Goal: Information Seeking & Learning: Get advice/opinions

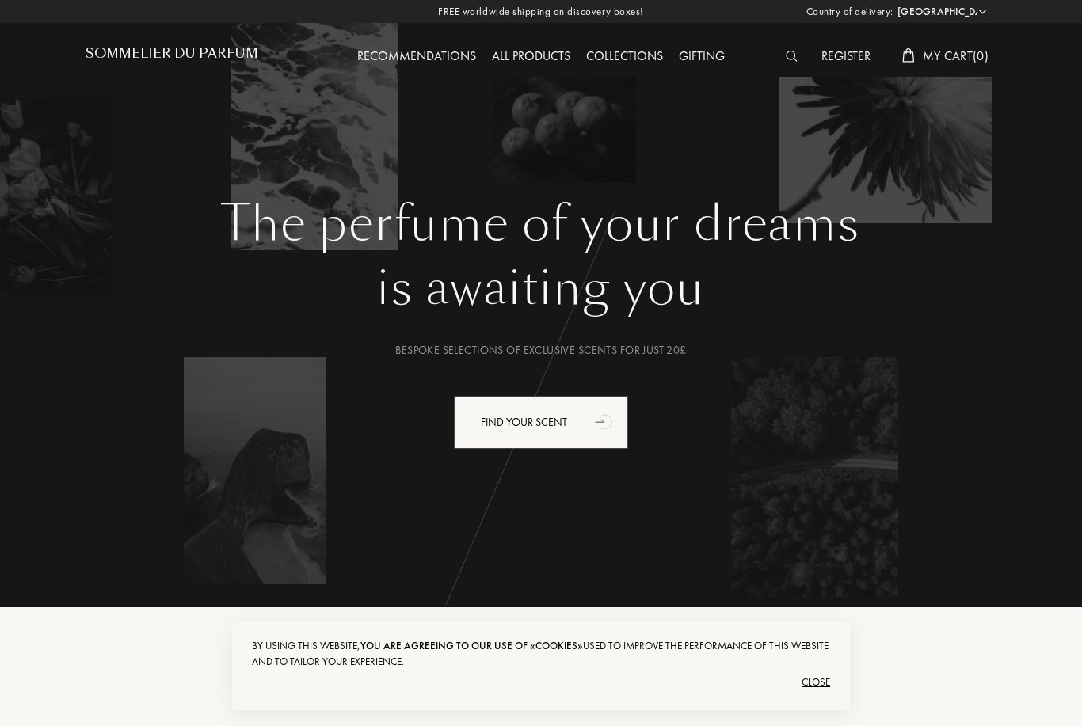
click at [969, 14] on select "Afghanistan Albania Algeria Andorra Angola Anguilla Antartica Antigua and Barbu…" at bounding box center [940, 12] width 95 height 16
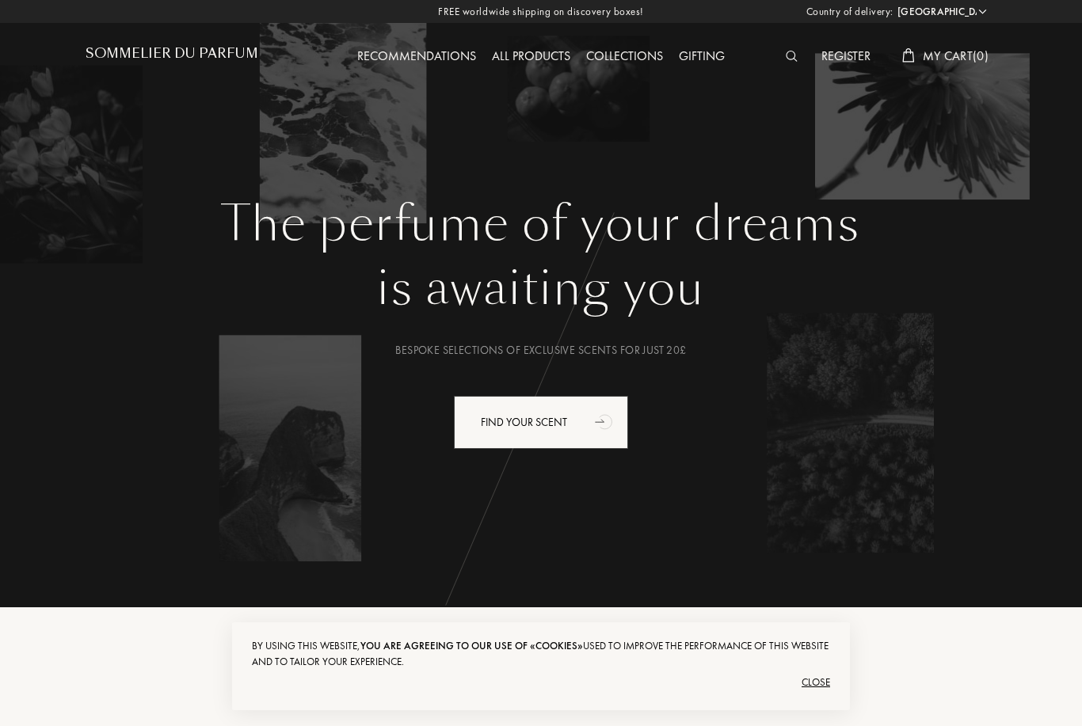
select select "CH"
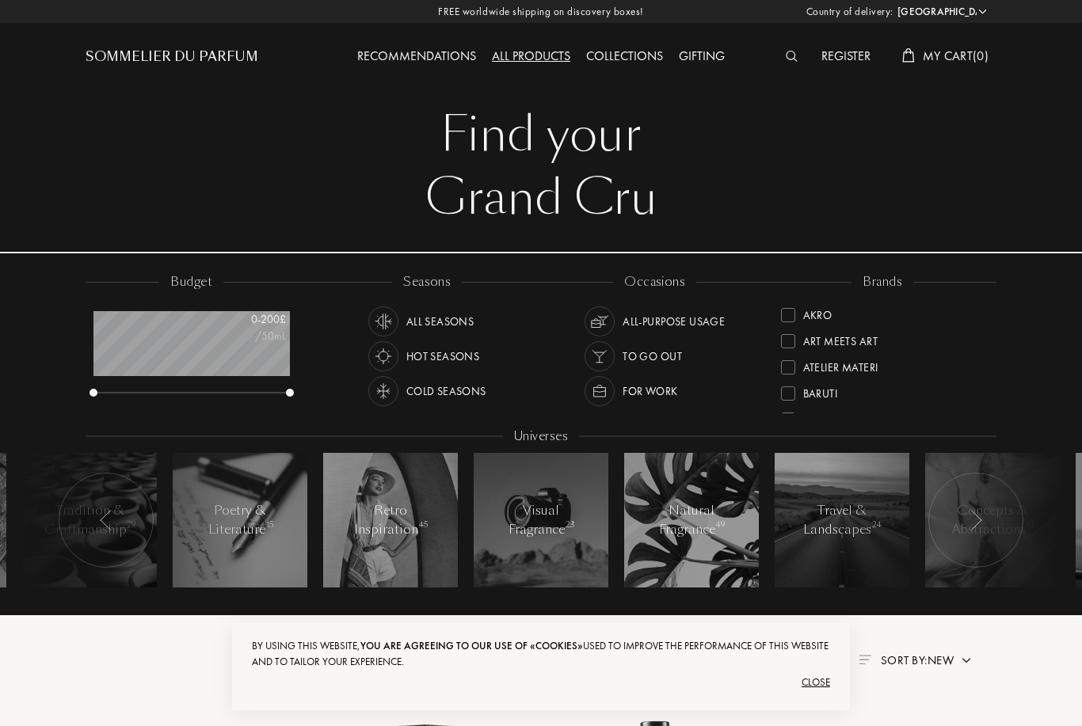
select select "CH"
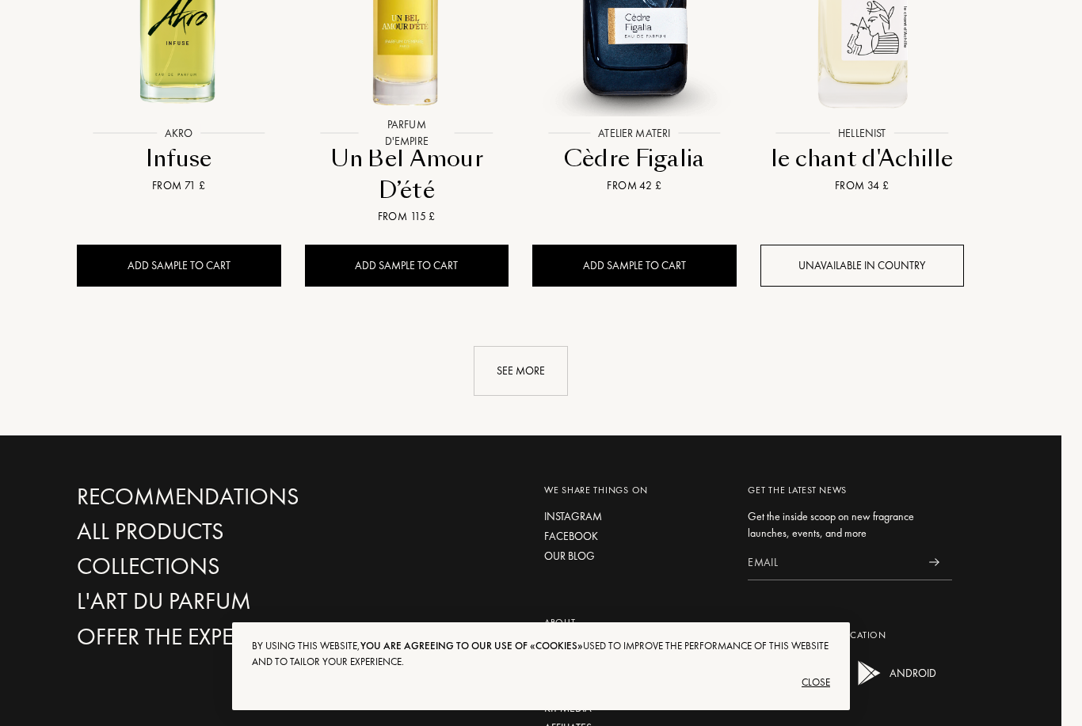
scroll to position [1697, 21]
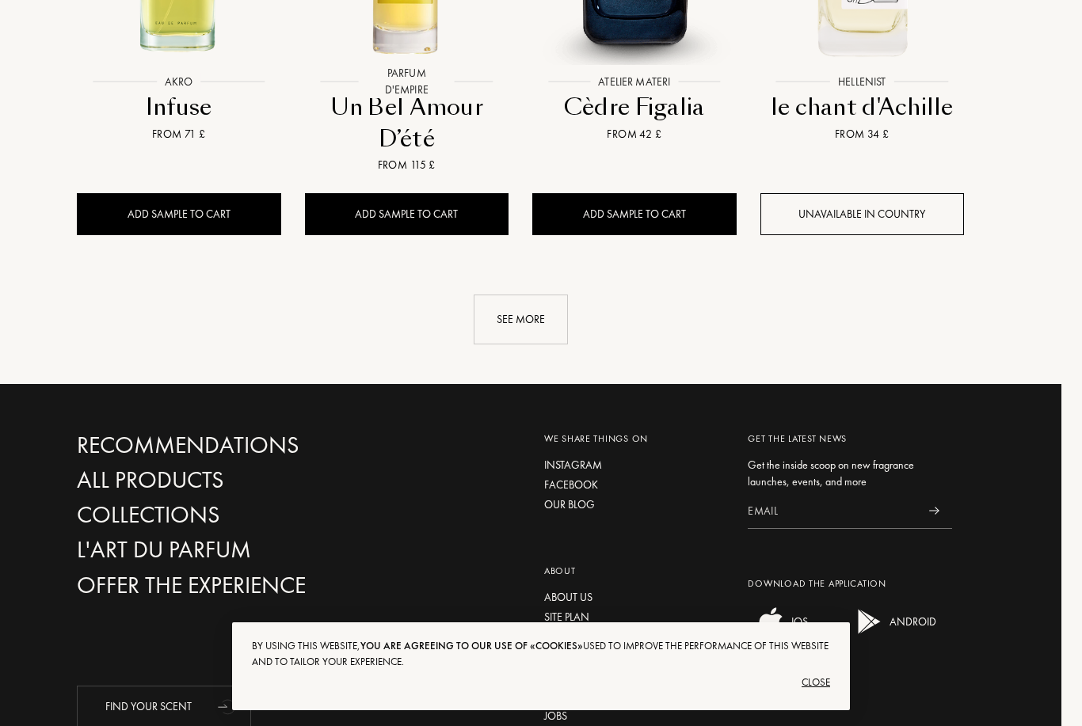
click at [540, 295] on div "See more" at bounding box center [521, 320] width 94 height 50
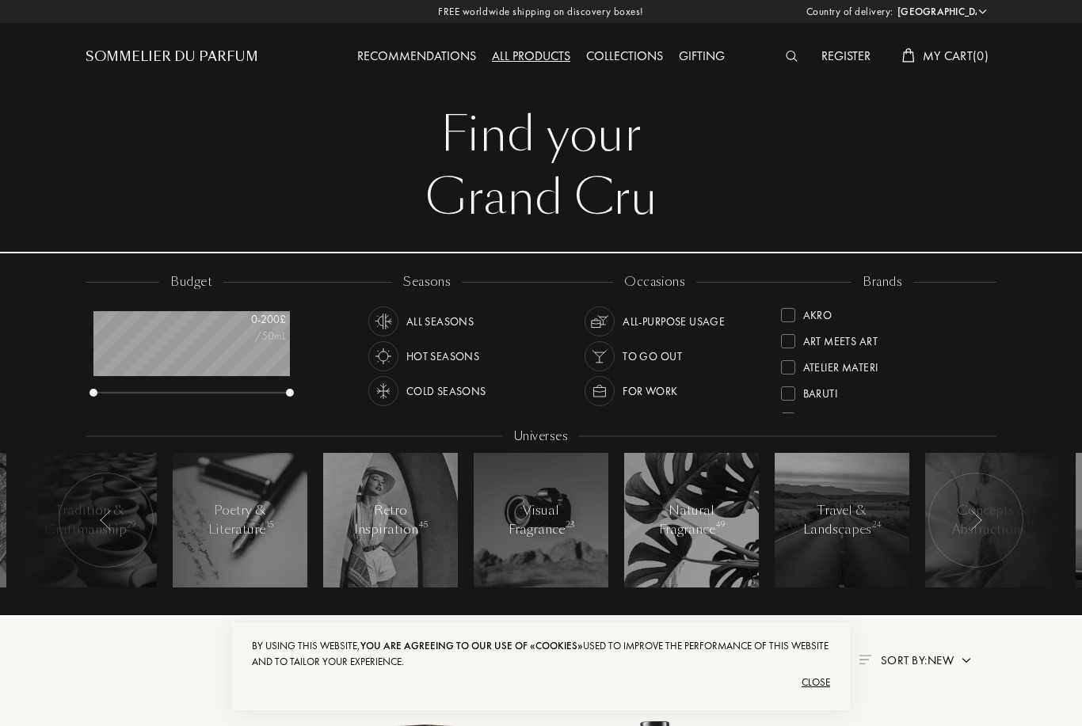
click at [443, 59] on div "Recommendations" at bounding box center [416, 57] width 135 height 21
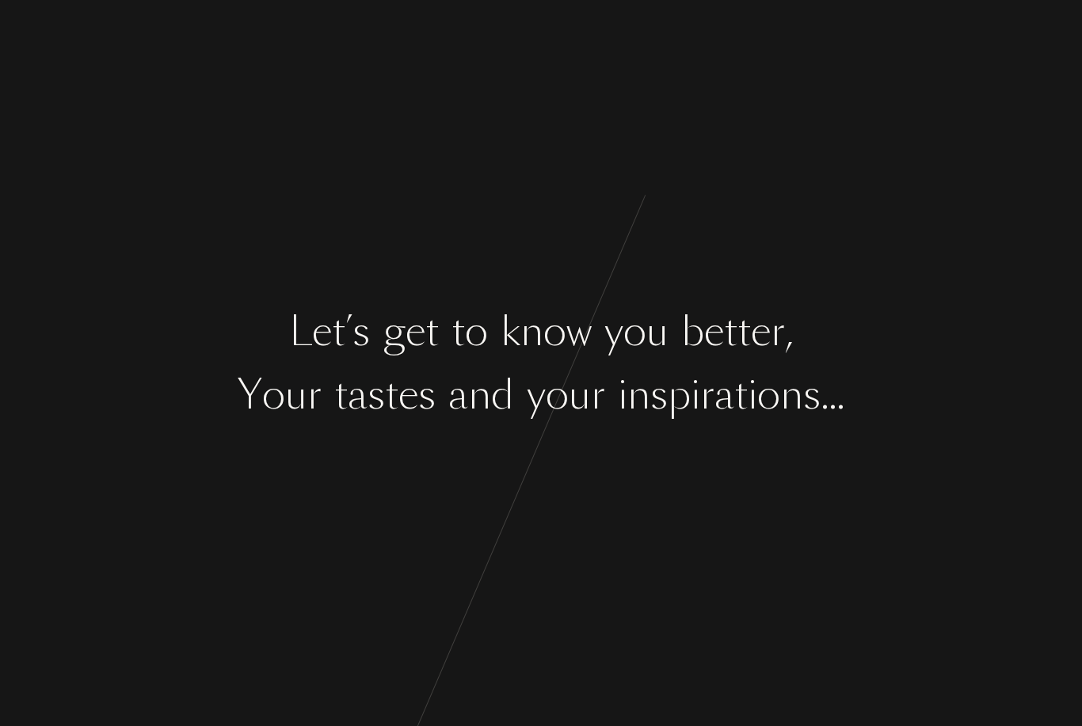
click at [839, 395] on div "." at bounding box center [840, 394] width 8 height 59
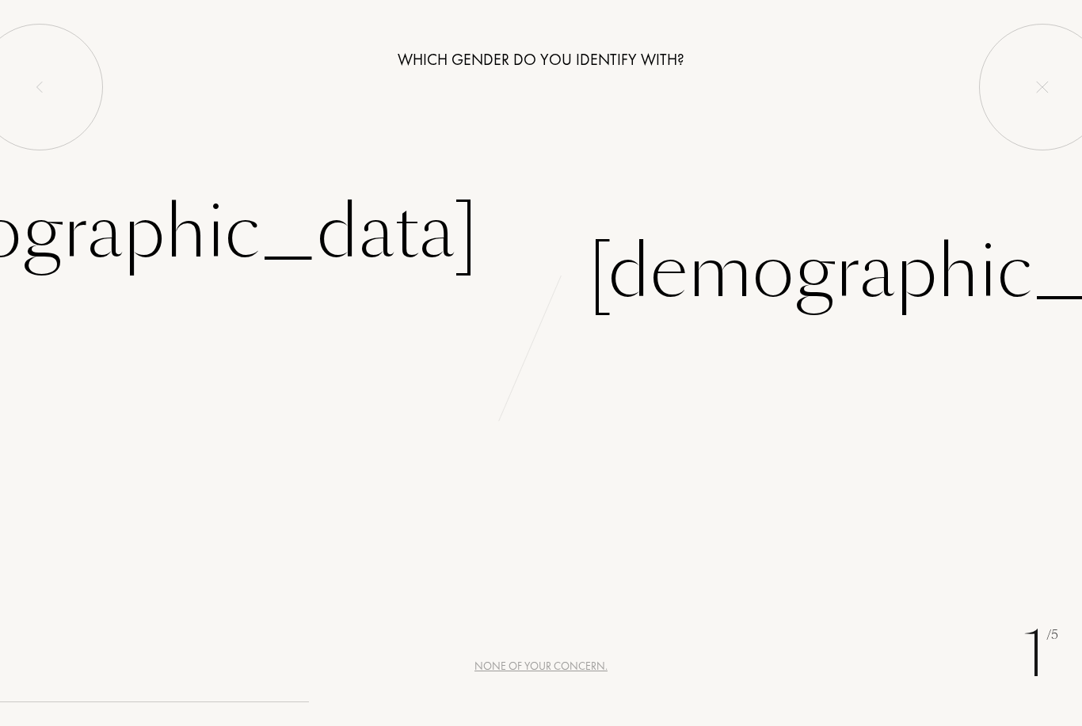
click at [386, 230] on div "Female" at bounding box center [146, 232] width 661 height 107
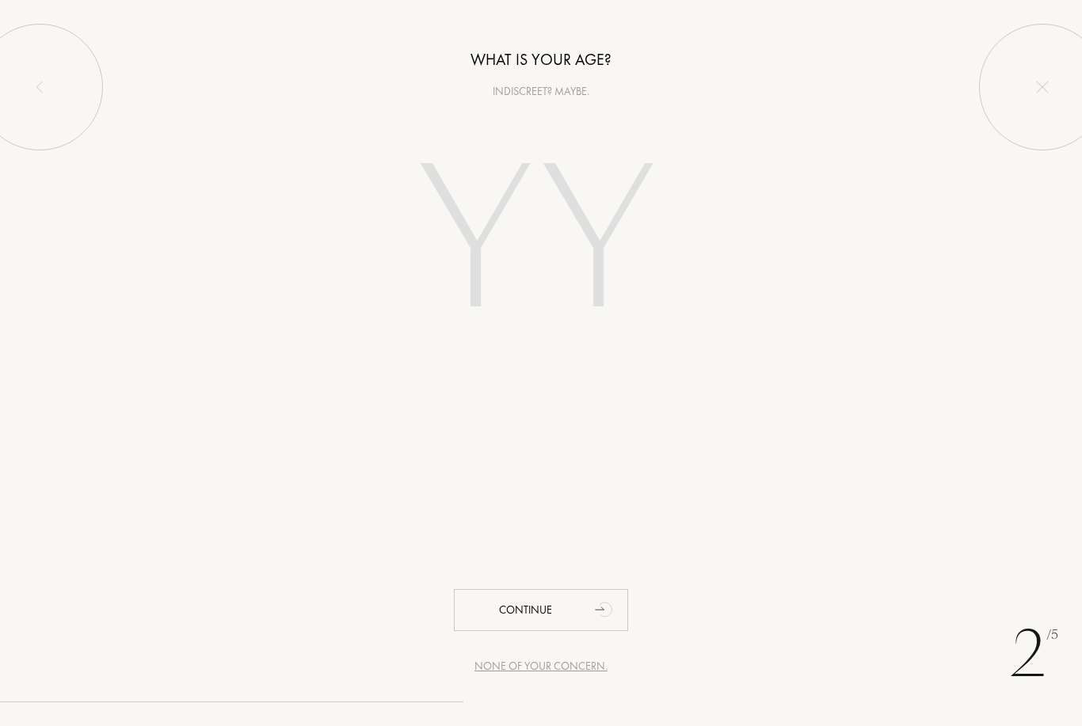
click at [458, 224] on input "number" at bounding box center [541, 244] width 341 height 273
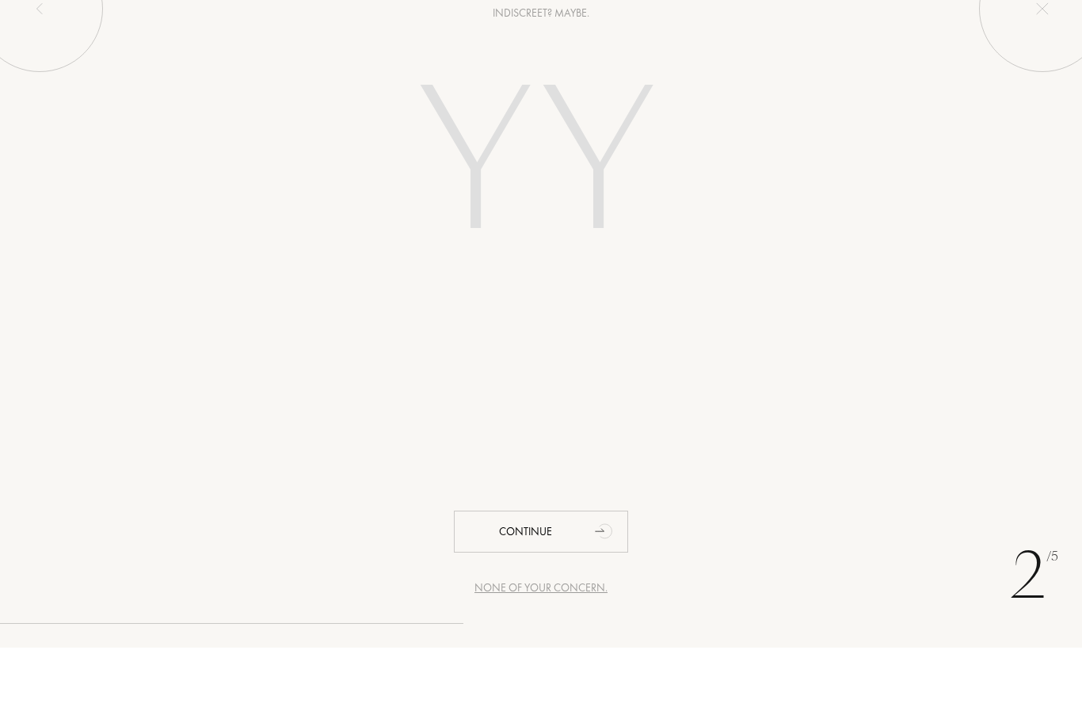
type input "4"
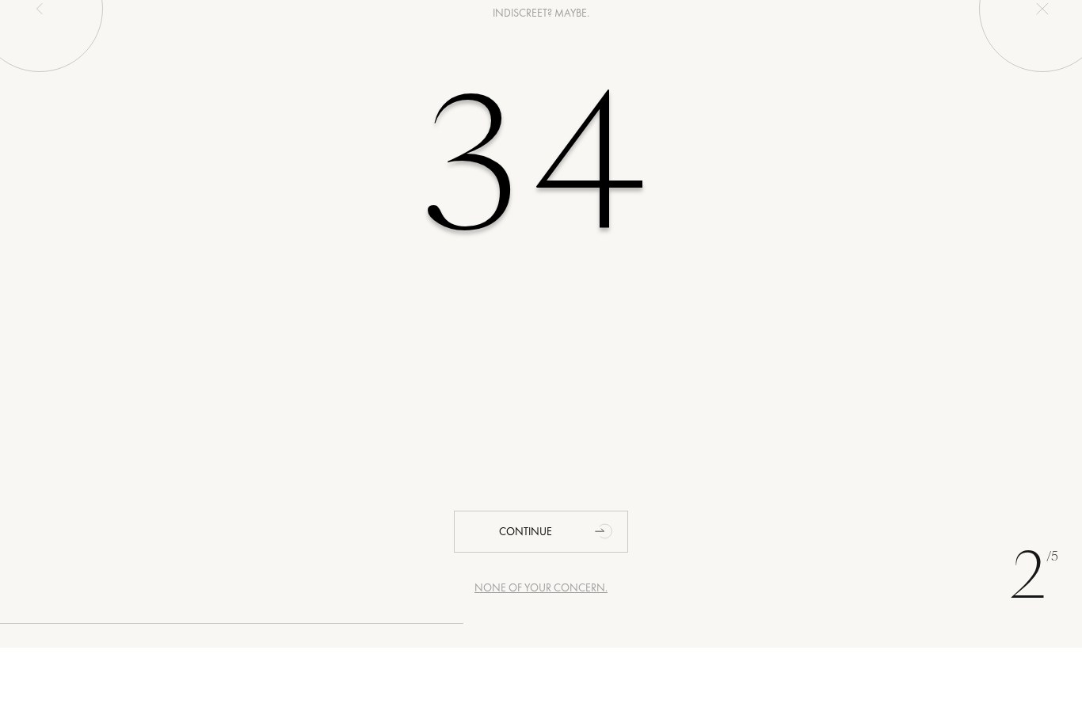
type input "34"
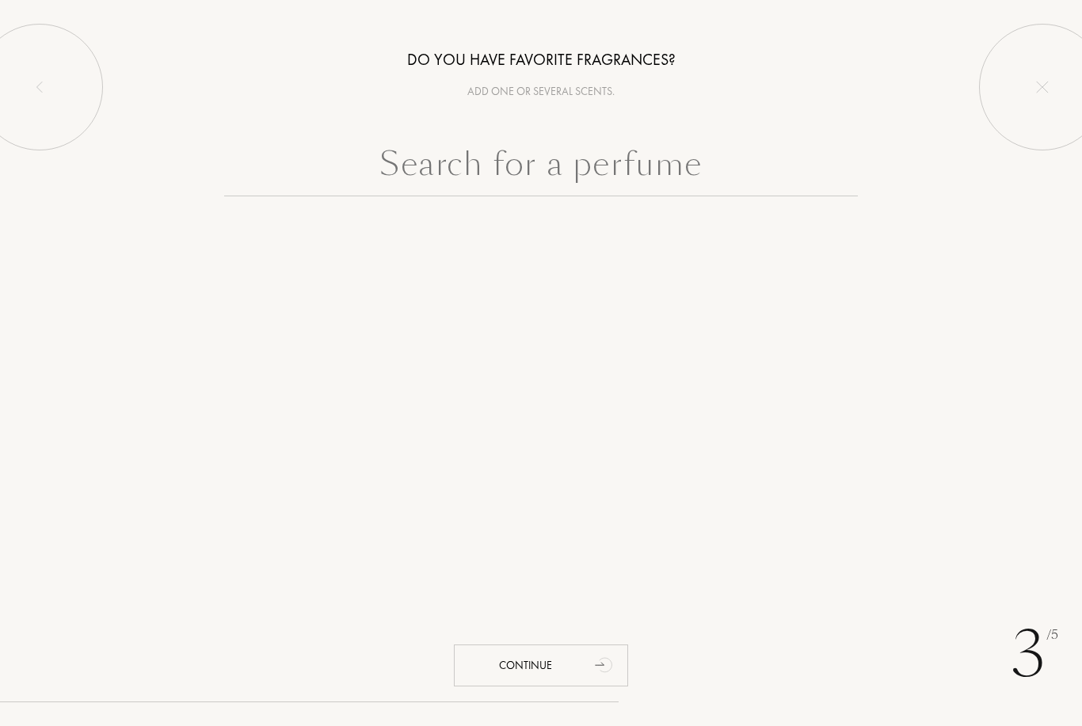
click at [737, 173] on input "text" at bounding box center [540, 167] width 633 height 57
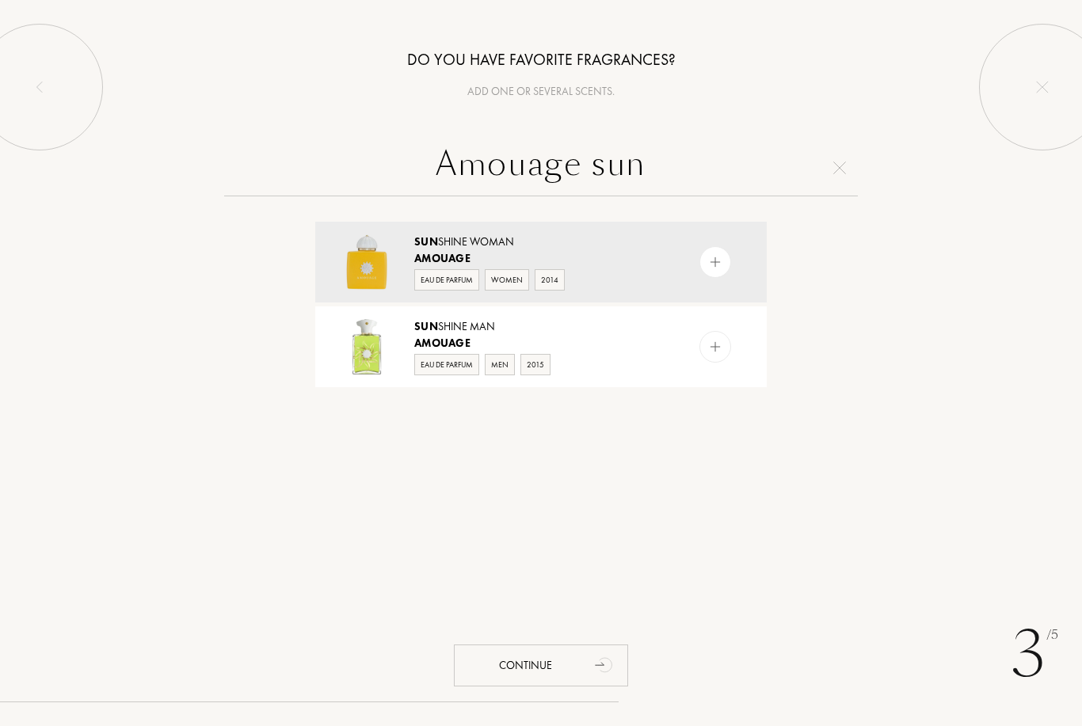
type input "Amouage sun"
click at [717, 268] on img at bounding box center [715, 262] width 15 height 15
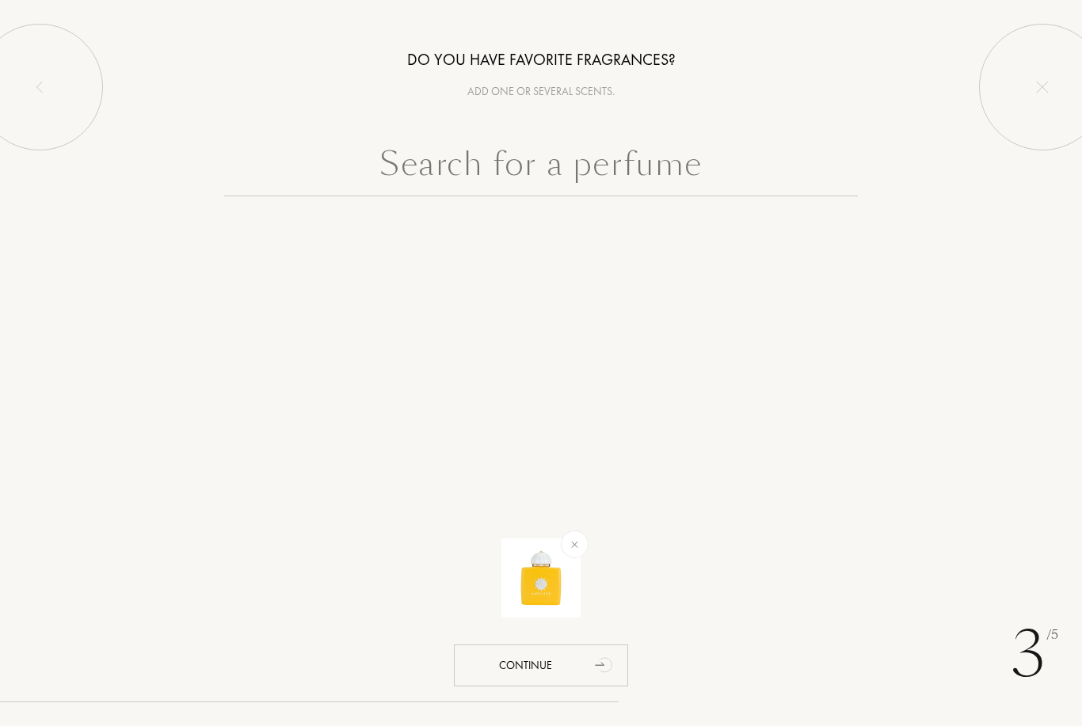
click at [767, 193] on input "text" at bounding box center [540, 167] width 633 height 57
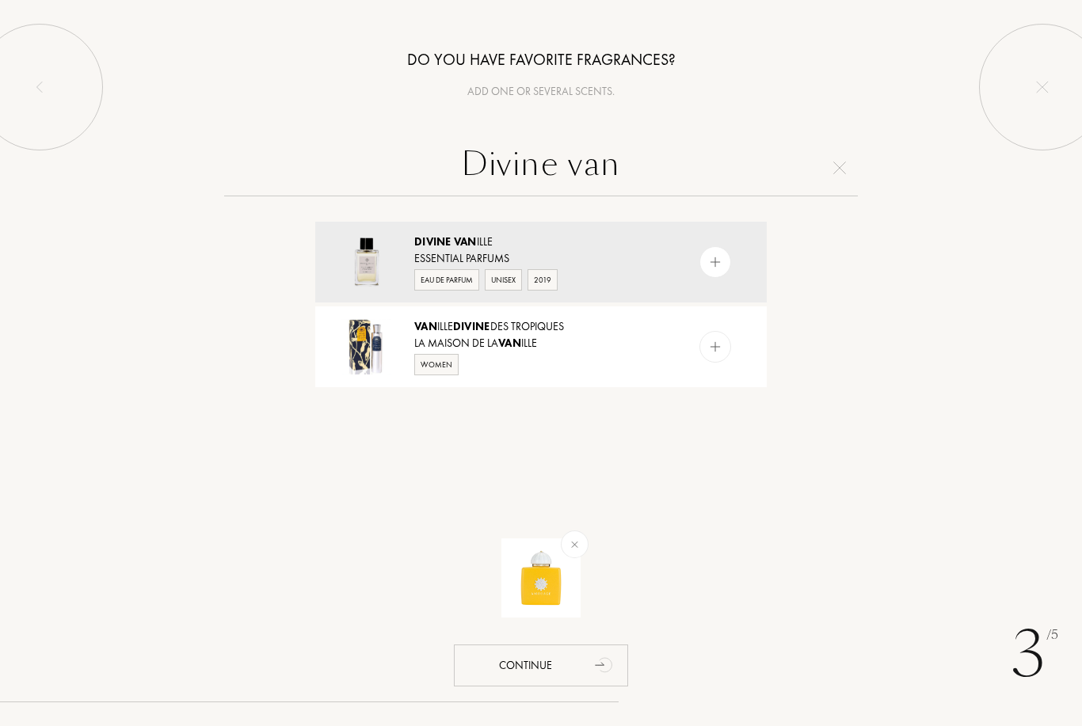
type input "Divine van"
click at [738, 264] on div at bounding box center [747, 262] width 40 height 81
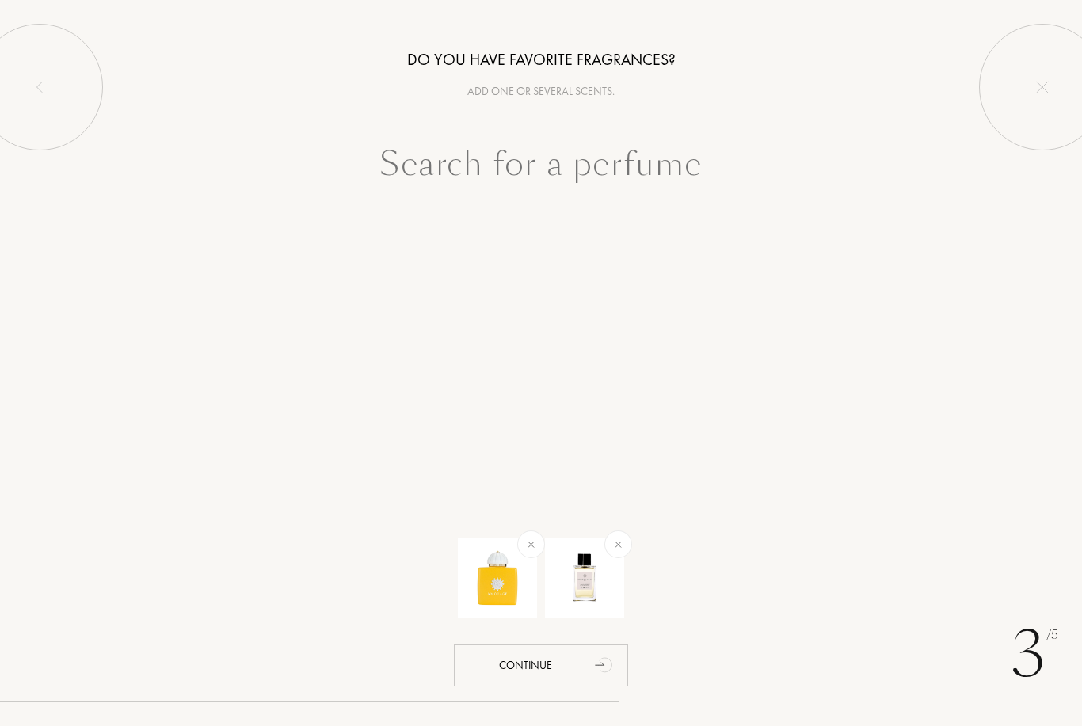
click at [750, 196] on input "text" at bounding box center [540, 167] width 633 height 57
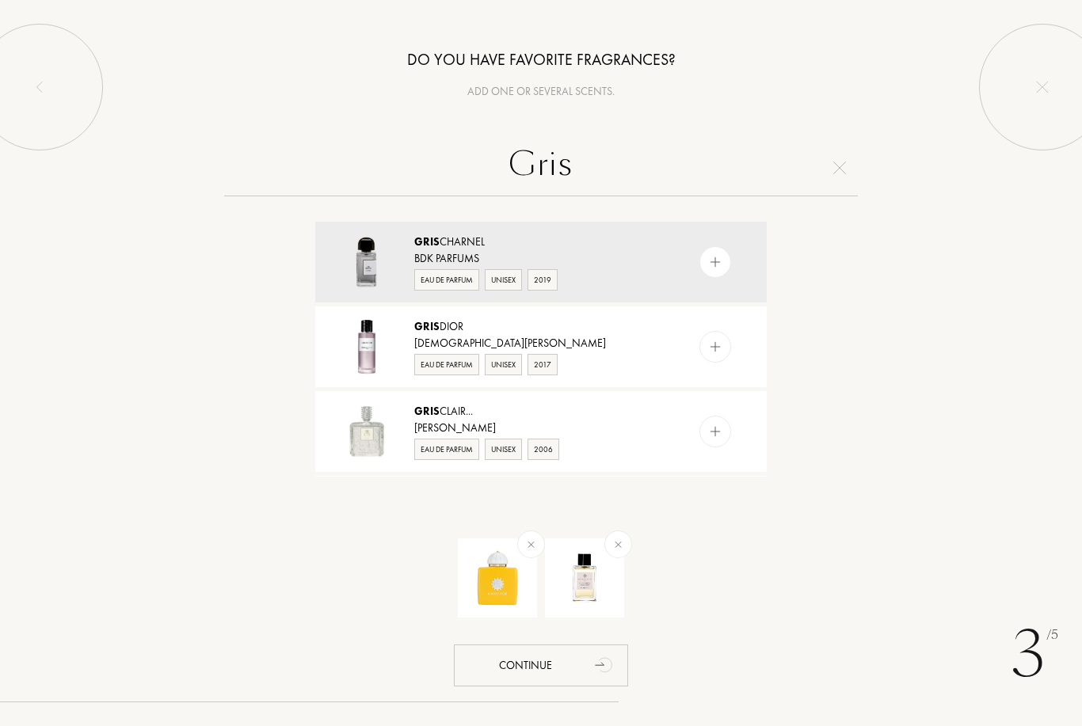
type input "Gris"
click at [722, 259] on img at bounding box center [715, 262] width 15 height 15
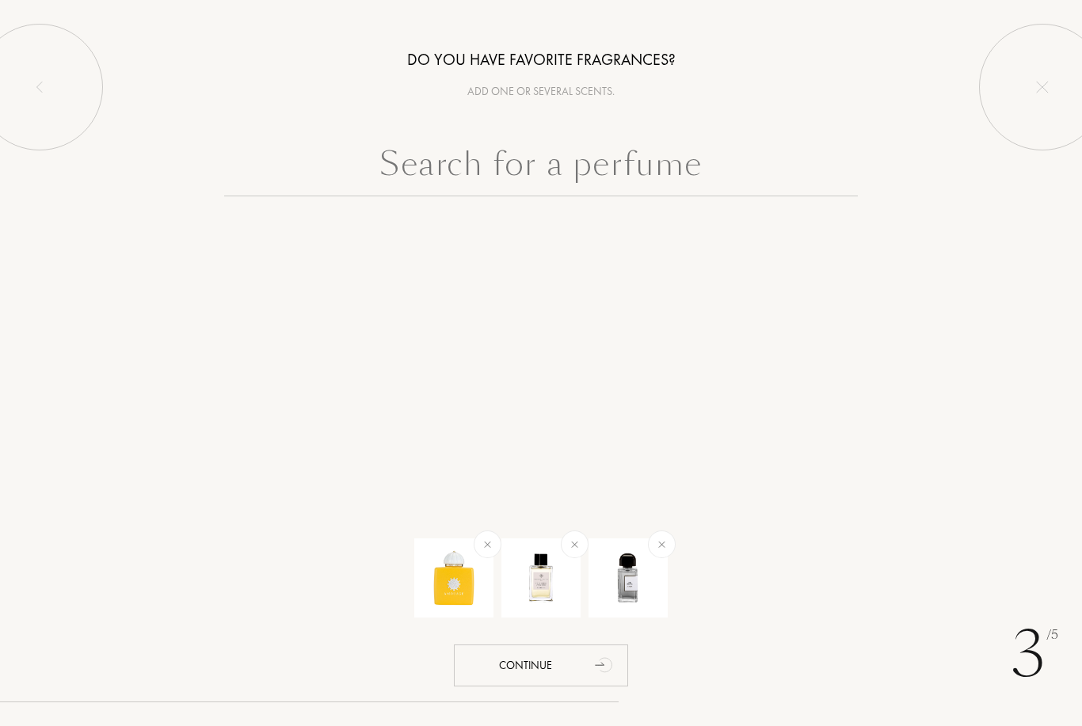
click at [760, 181] on input "text" at bounding box center [540, 167] width 633 height 57
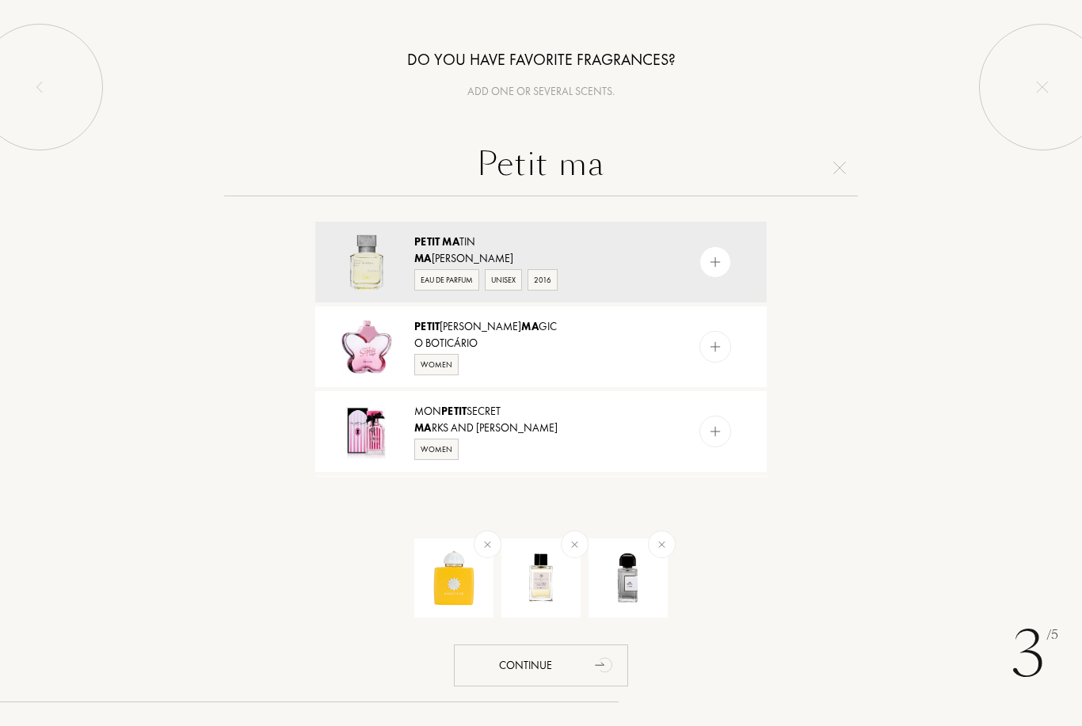
type input "Petit ma"
click at [705, 264] on div at bounding box center [715, 262] width 32 height 32
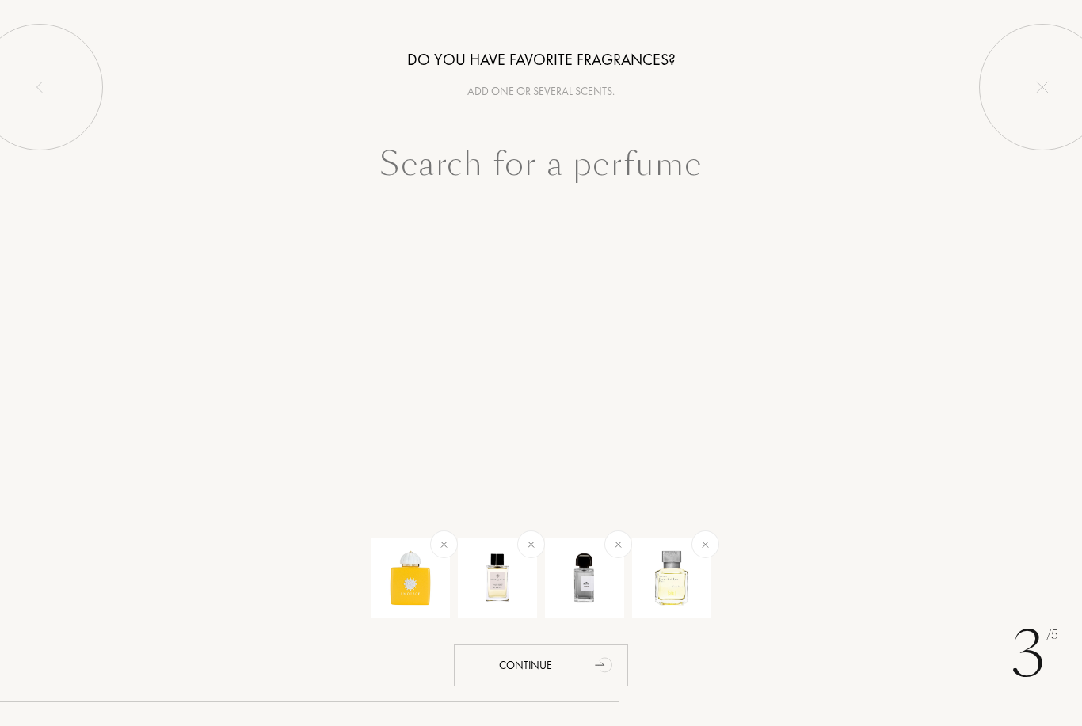
click at [660, 196] on input "text" at bounding box center [540, 167] width 633 height 57
click at [720, 176] on input "text" at bounding box center [540, 167] width 633 height 57
click at [847, 124] on div "Do you have favorite fragrances? Add one or several scents. Fig arki Continue" at bounding box center [541, 238] width 1082 height 477
click at [832, 177] on input "Fig arki" at bounding box center [540, 167] width 633 height 57
click at [849, 147] on input "Fig arki" at bounding box center [540, 167] width 633 height 57
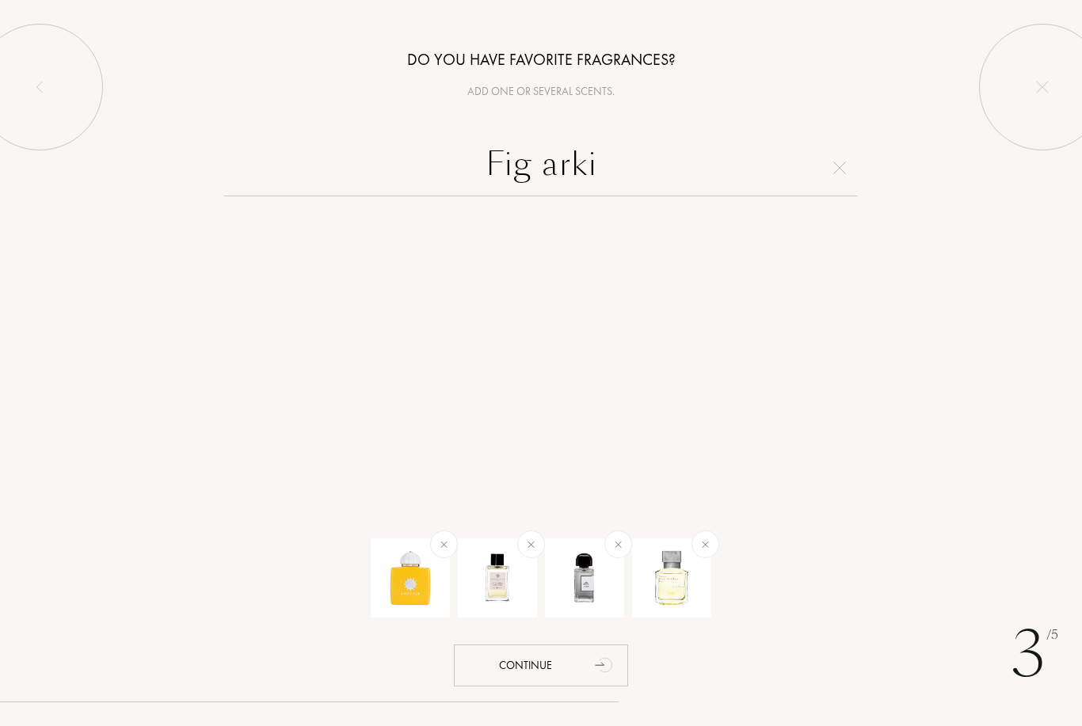
click at [828, 181] on input "Fig arki" at bounding box center [540, 167] width 633 height 57
click at [845, 175] on input "Fig arki" at bounding box center [540, 167] width 633 height 57
click at [792, 162] on input "Fig arki" at bounding box center [540, 167] width 633 height 57
click at [857, 164] on input "Fig arki" at bounding box center [540, 167] width 633 height 57
click at [831, 173] on input "Fig arki" at bounding box center [540, 167] width 633 height 57
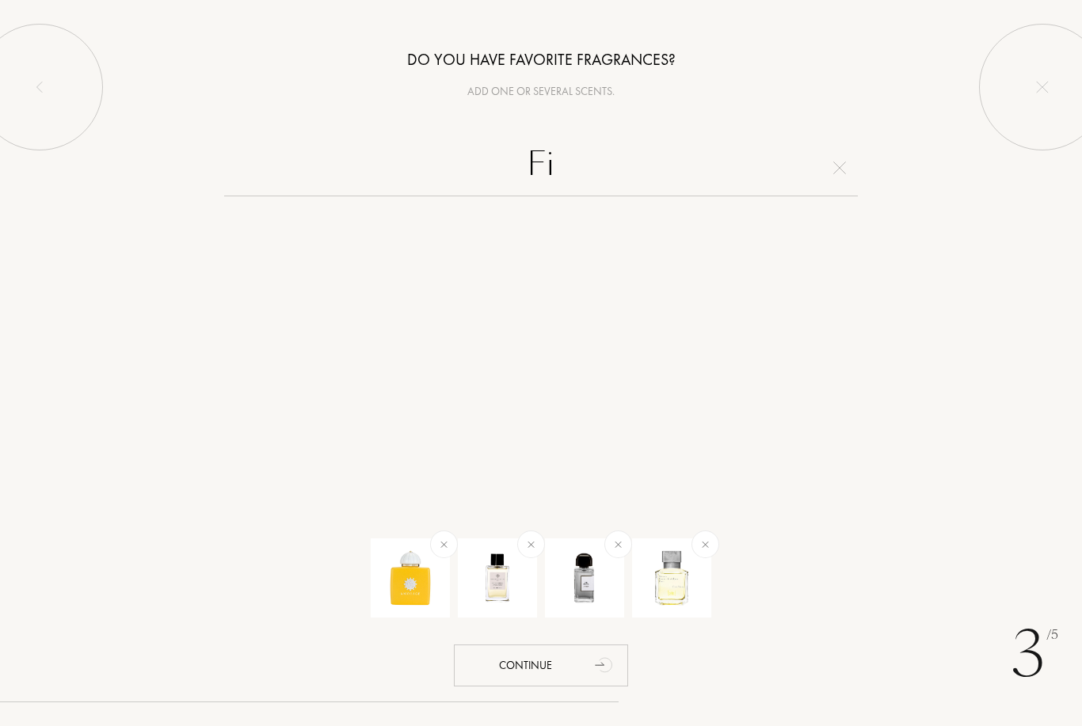
type input "F"
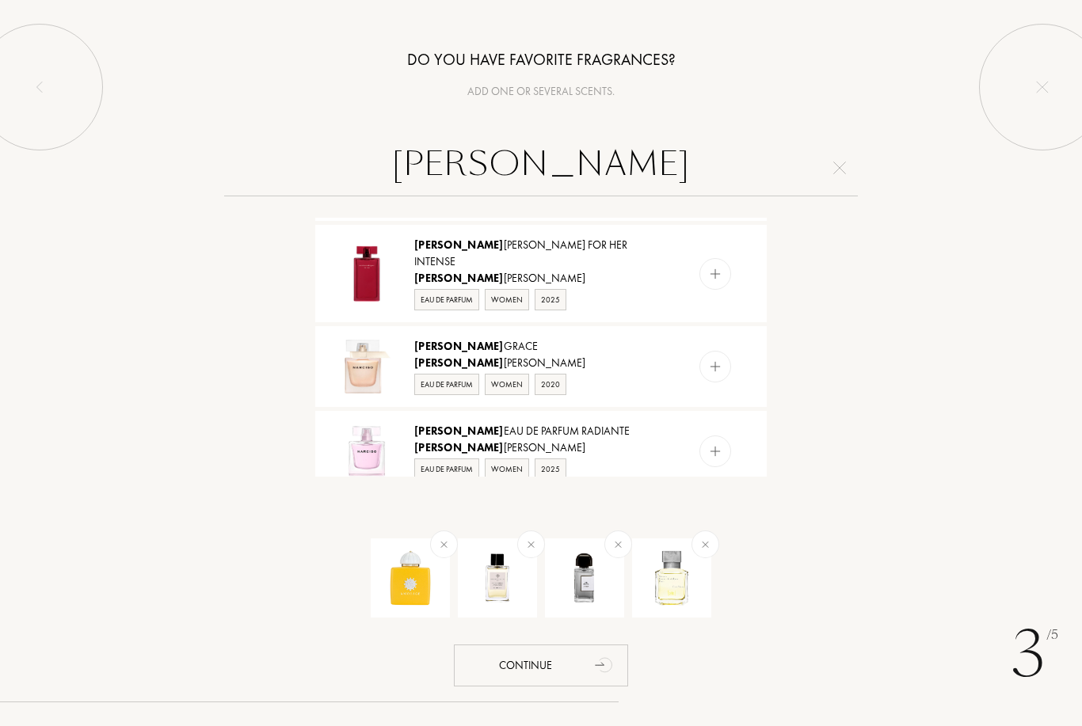
scroll to position [1452, 0]
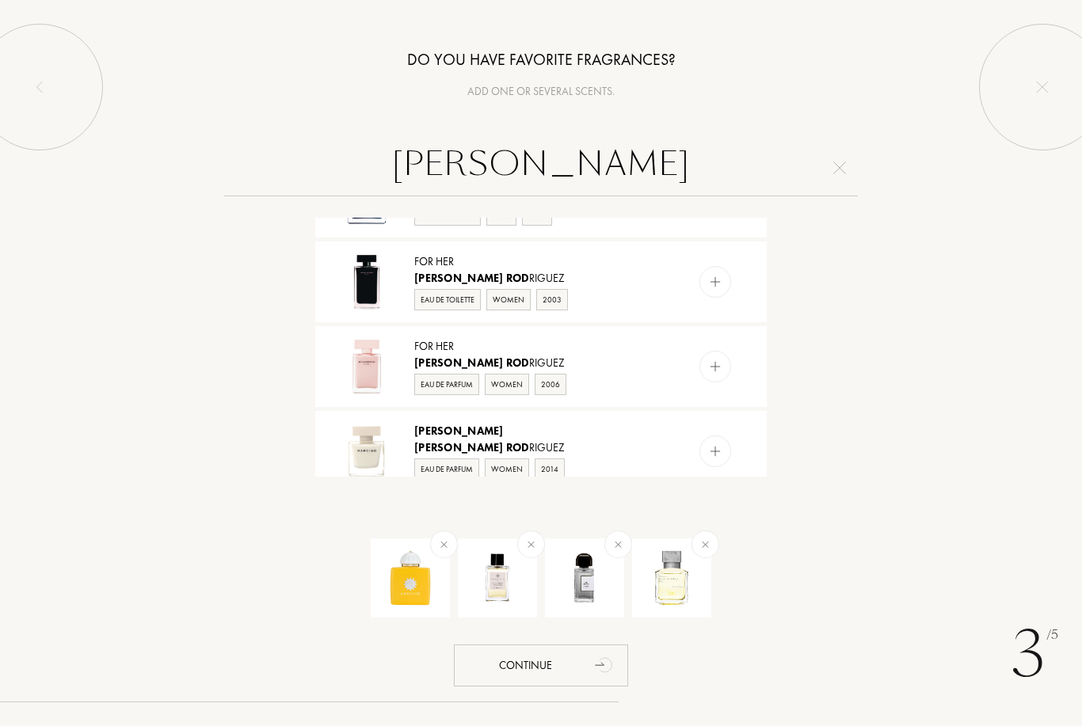
type input "Narciso rod"
click at [713, 275] on img at bounding box center [715, 282] width 15 height 15
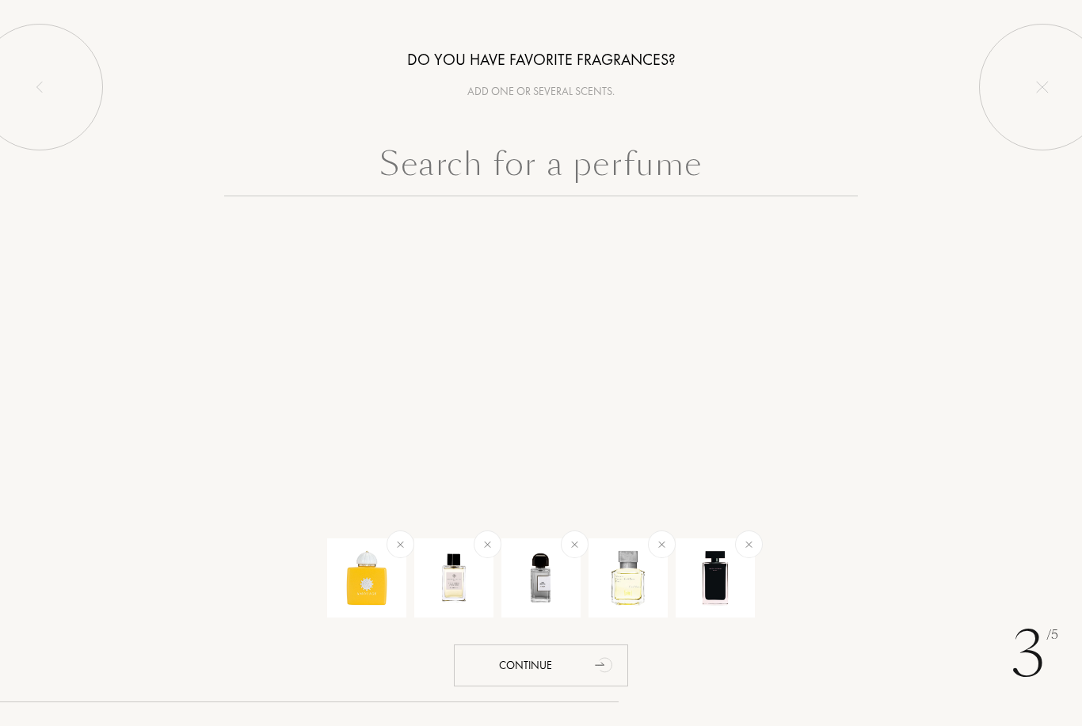
click at [700, 185] on input "text" at bounding box center [540, 167] width 633 height 57
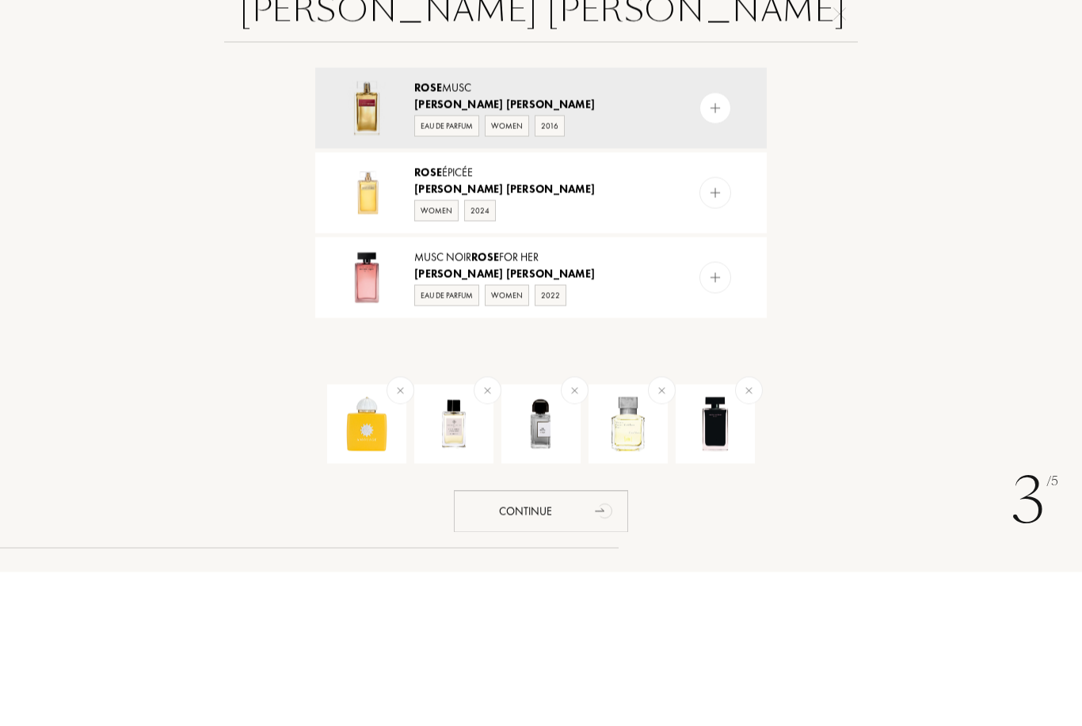
type input "Narciso Rodriguez rose"
click at [716, 424] on img at bounding box center [715, 431] width 15 height 15
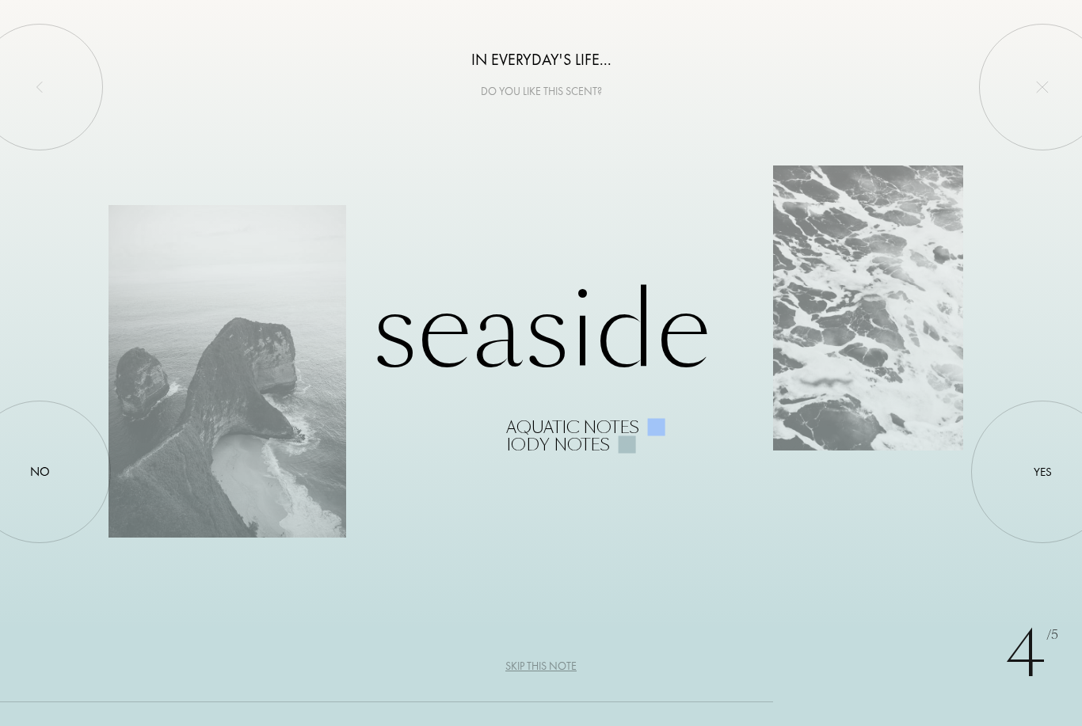
click at [547, 661] on div "Skip this note" at bounding box center [540, 666] width 71 height 17
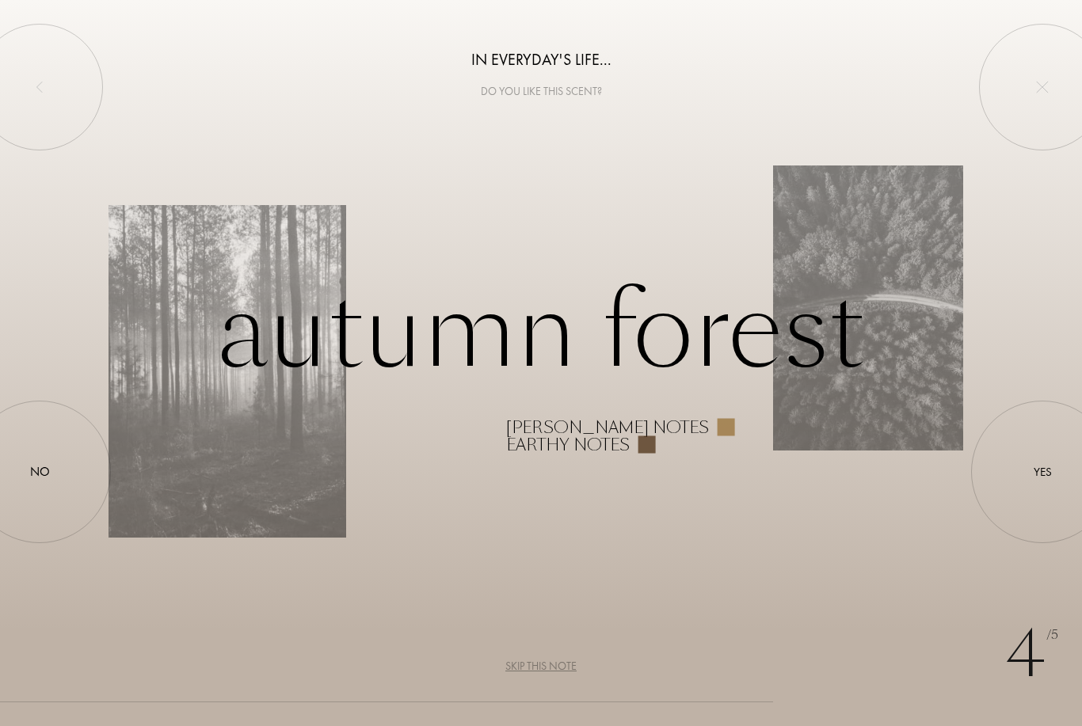
click at [1042, 472] on div at bounding box center [1042, 472] width 0 height 0
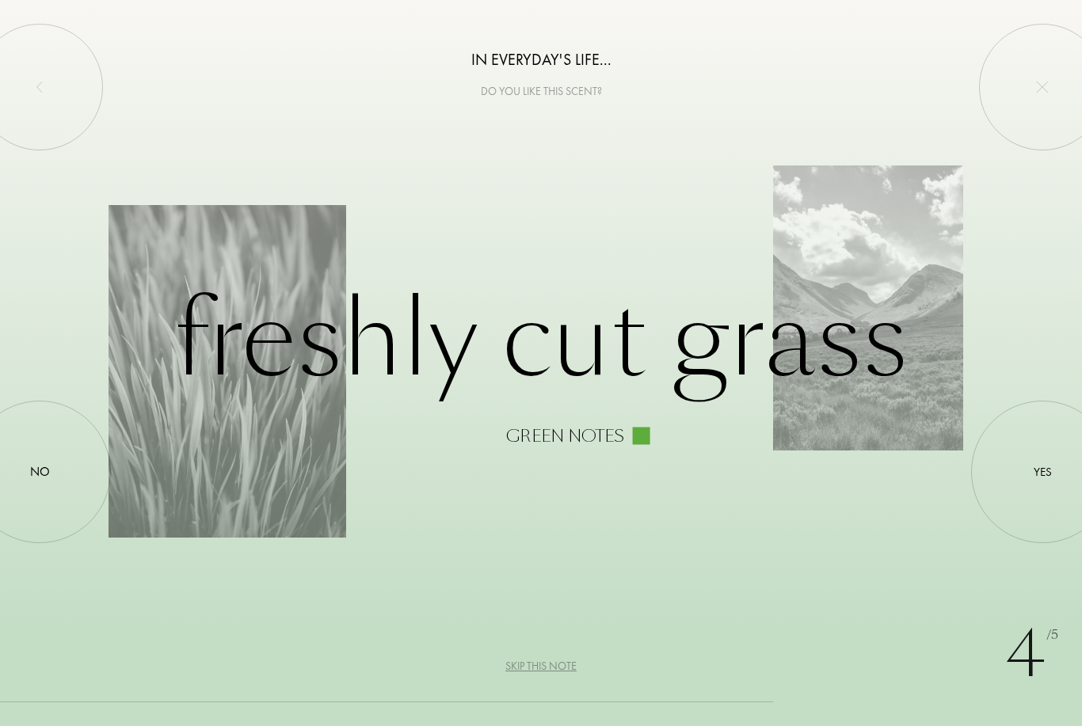
click at [40, 472] on div at bounding box center [40, 472] width 0 height 0
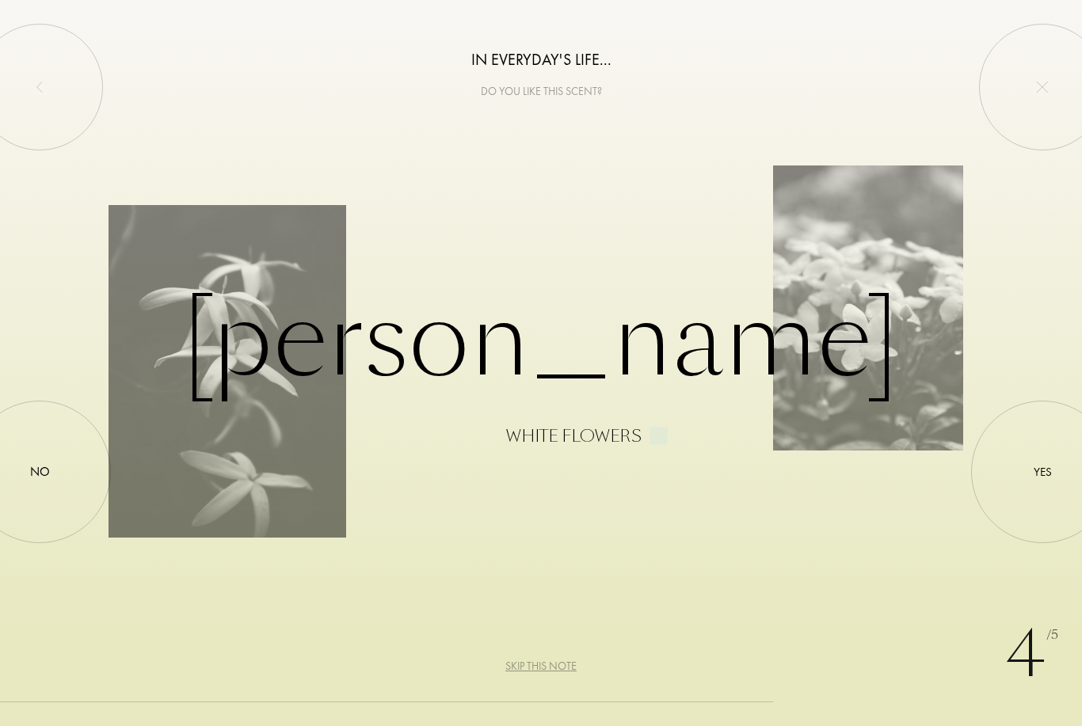
click at [546, 674] on div "Skip this note" at bounding box center [540, 666] width 71 height 17
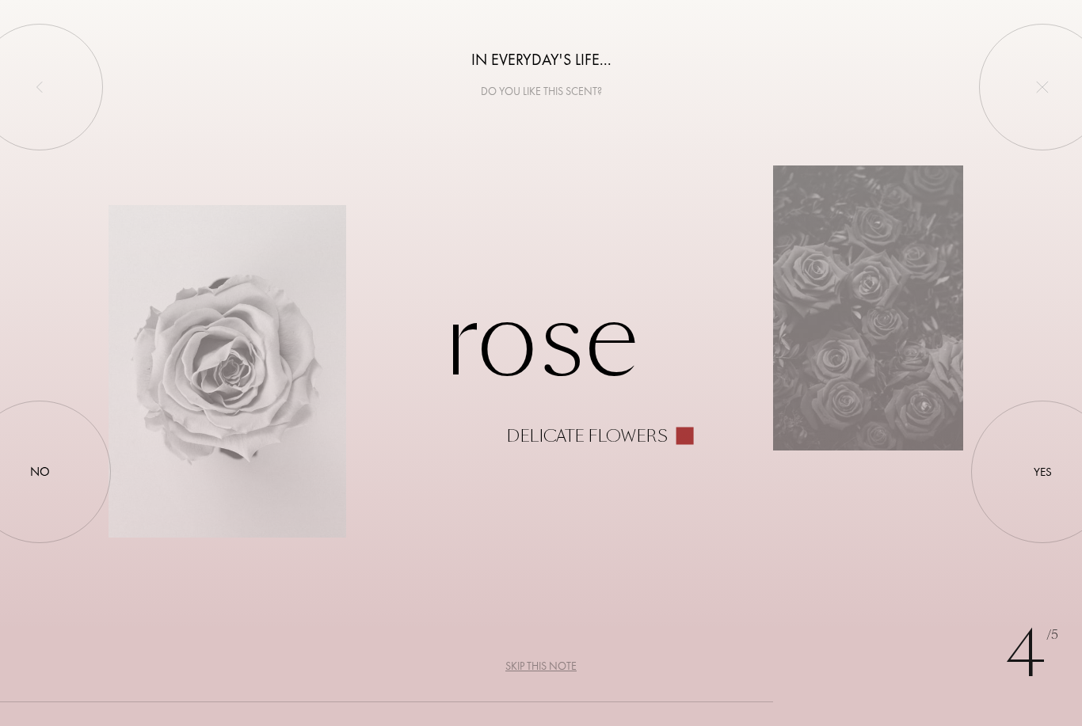
click at [548, 671] on div "Skip this note" at bounding box center [540, 666] width 71 height 17
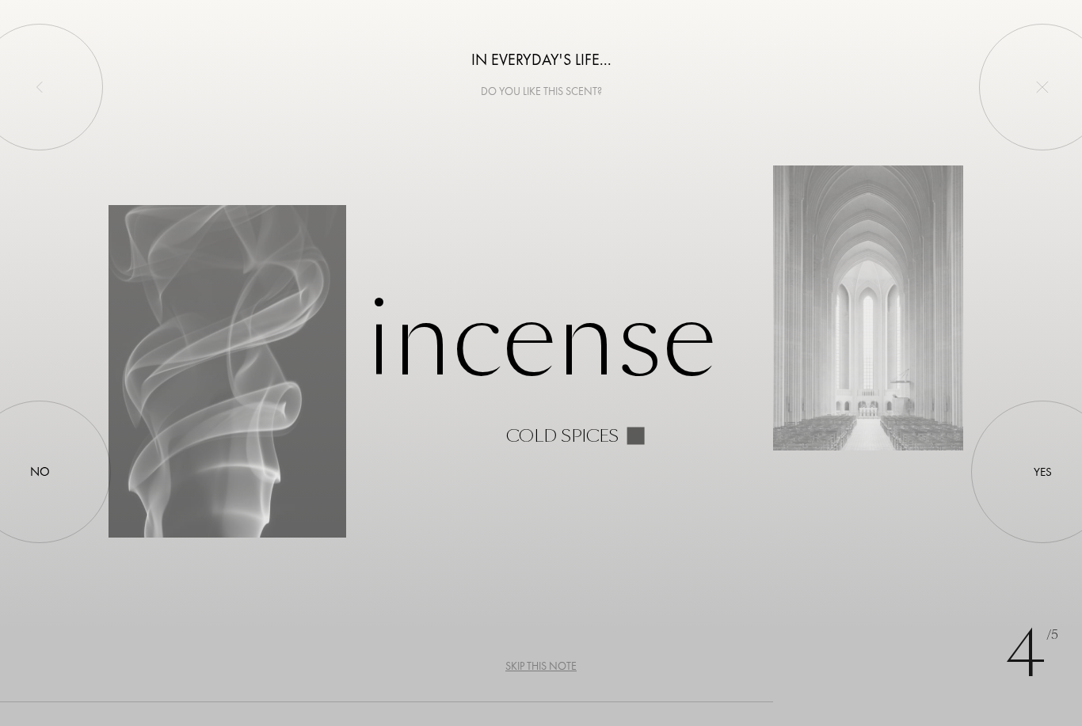
click at [40, 472] on div at bounding box center [40, 472] width 0 height 0
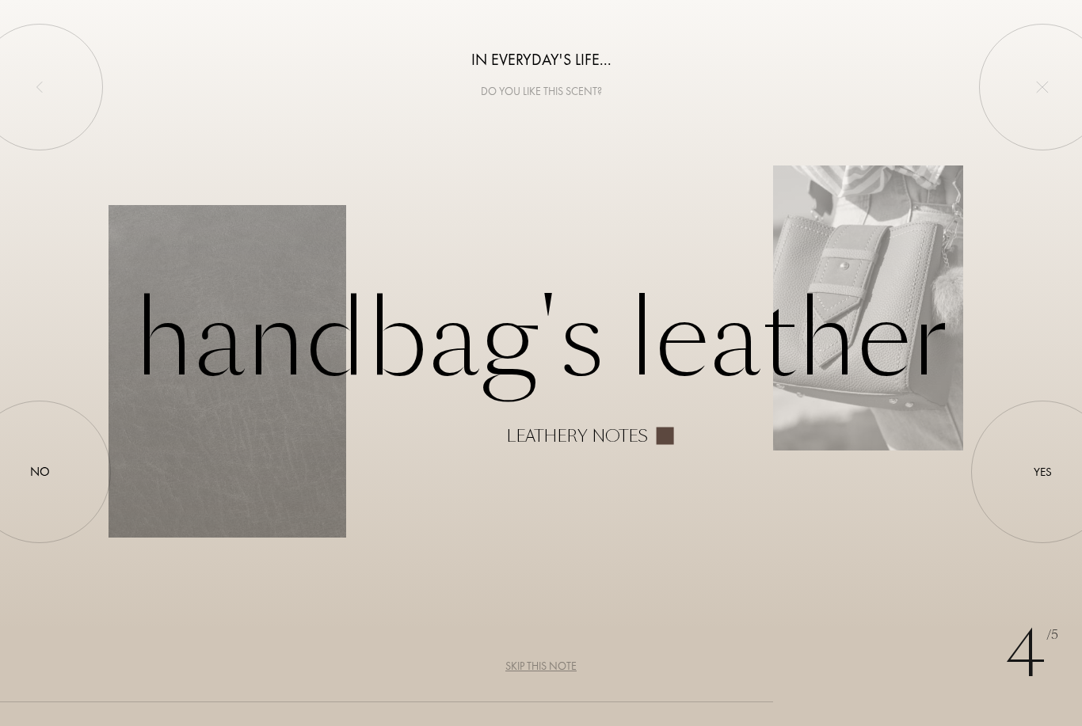
click at [40, 472] on div at bounding box center [40, 472] width 0 height 0
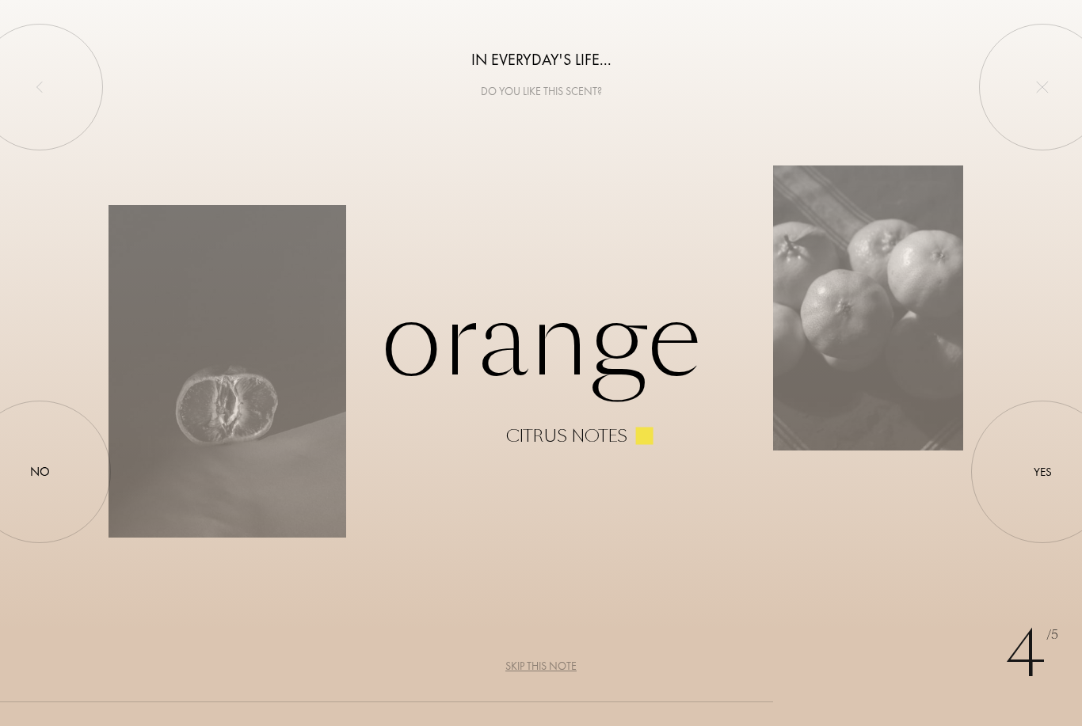
click at [1042, 472] on div at bounding box center [1042, 472] width 0 height 0
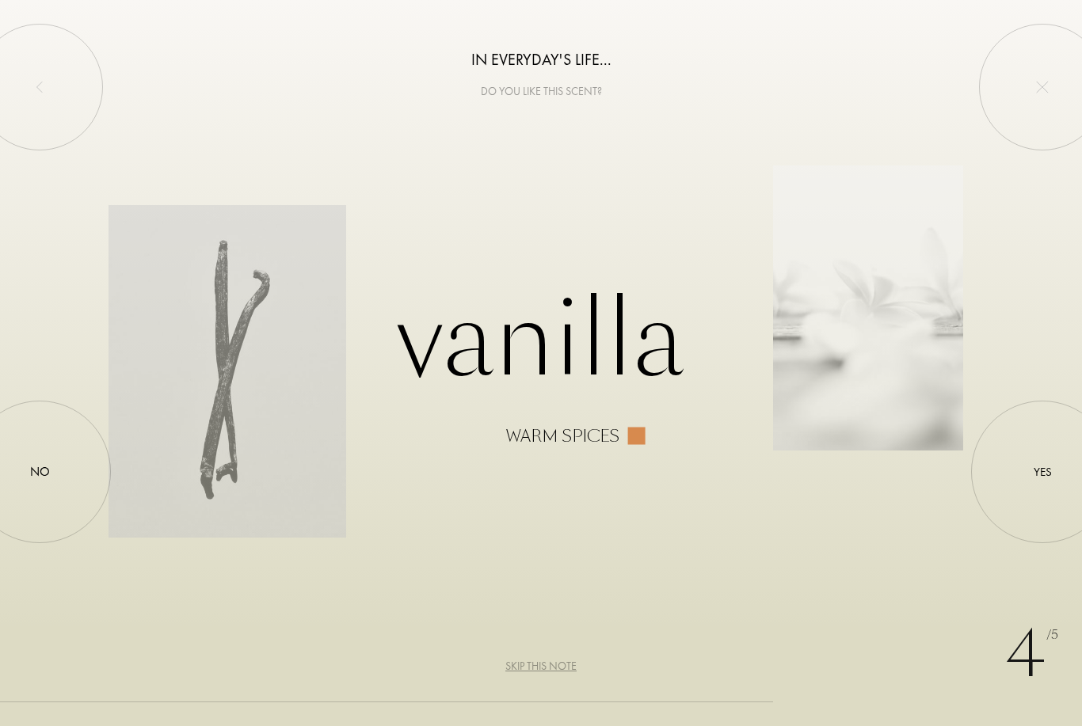
click at [1049, 464] on div "Yes" at bounding box center [1042, 472] width 18 height 18
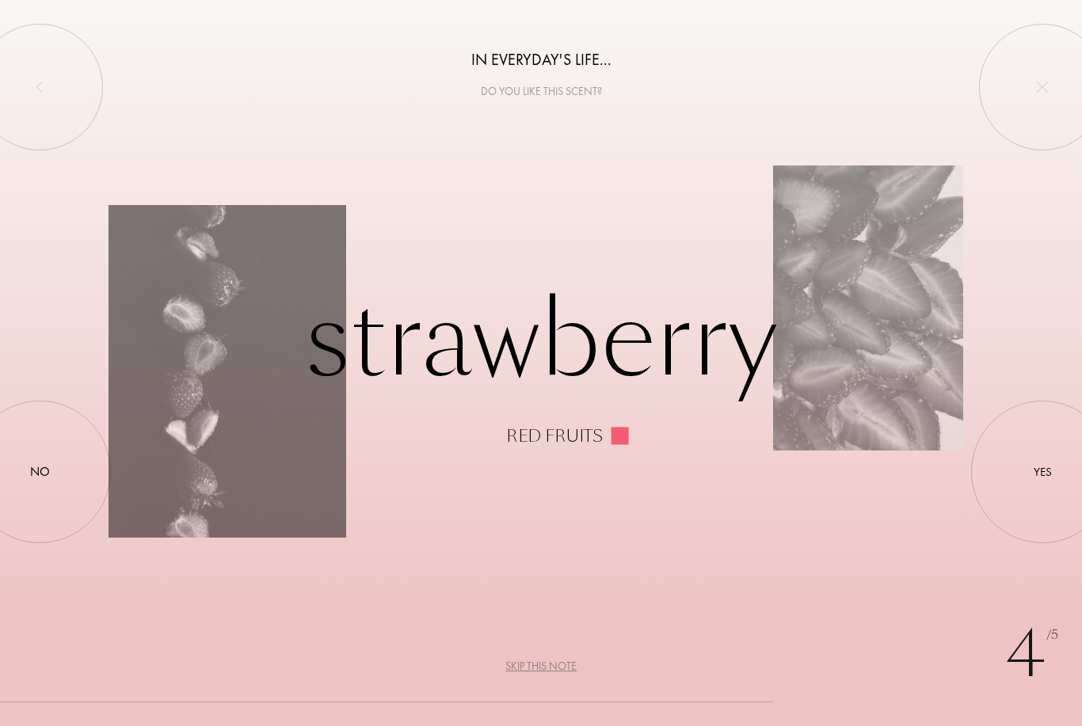
click at [40, 472] on div at bounding box center [40, 472] width 0 height 0
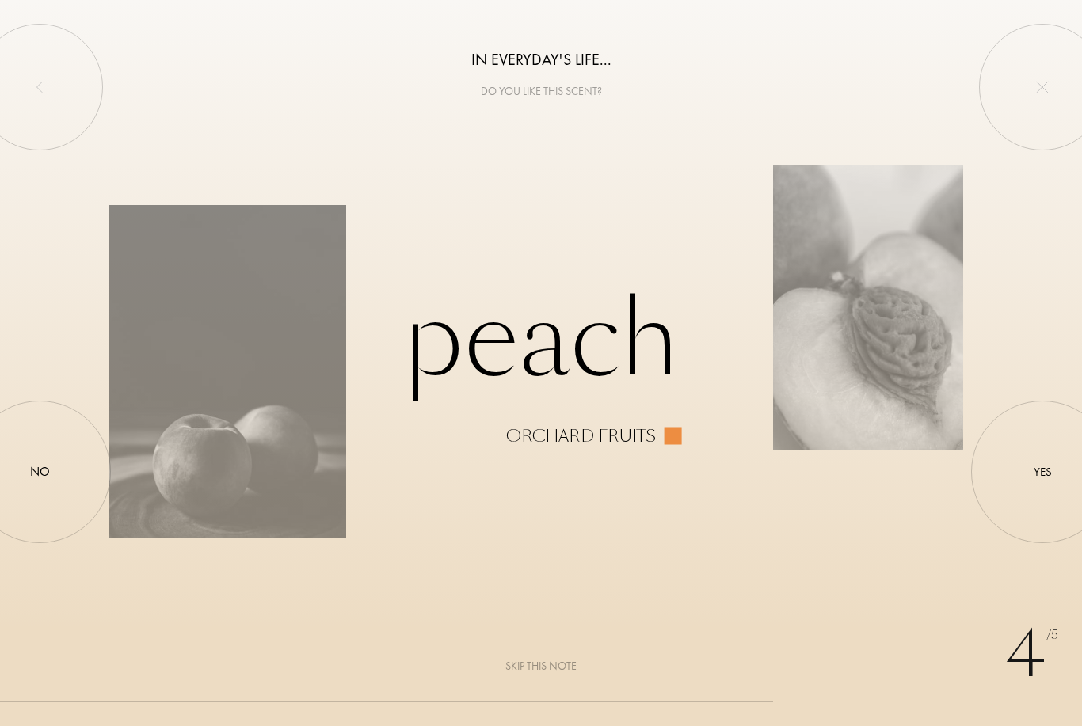
click at [1042, 472] on div at bounding box center [1042, 472] width 0 height 0
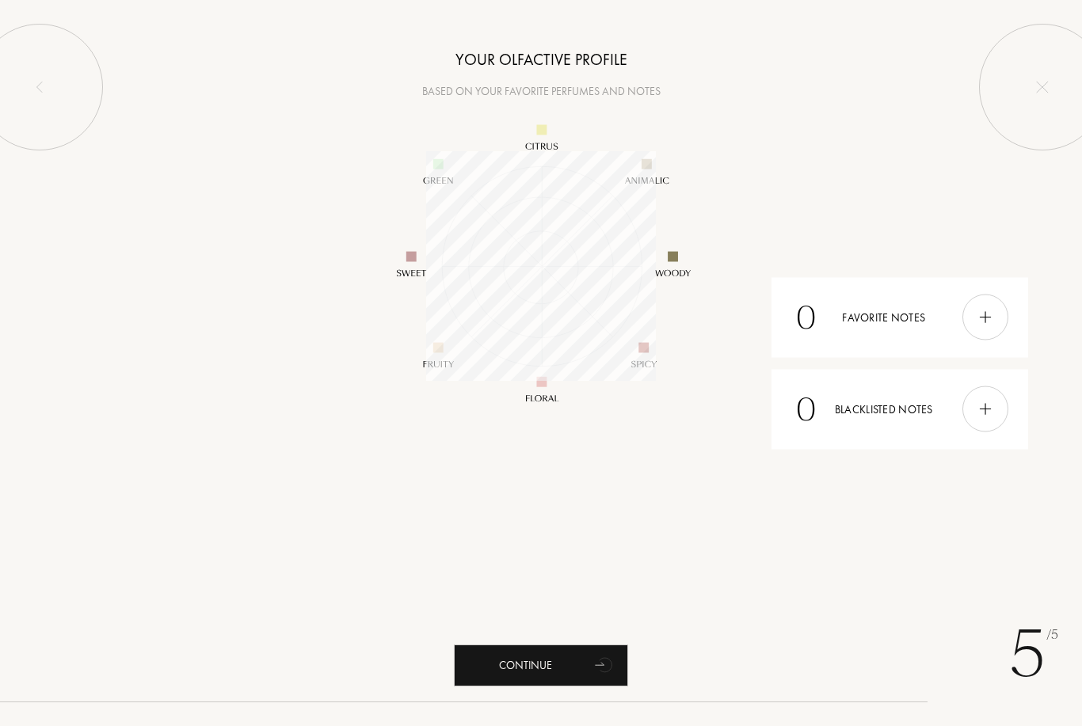
scroll to position [230, 230]
click at [547, 672] on div "Continue" at bounding box center [541, 666] width 174 height 42
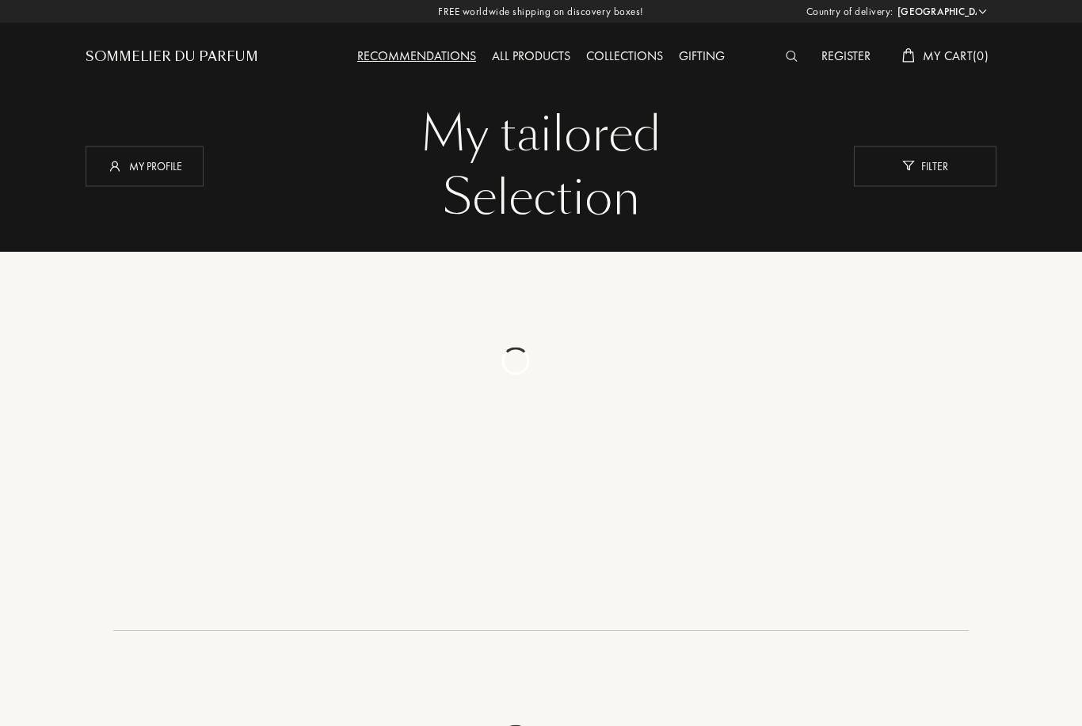
select select "CH"
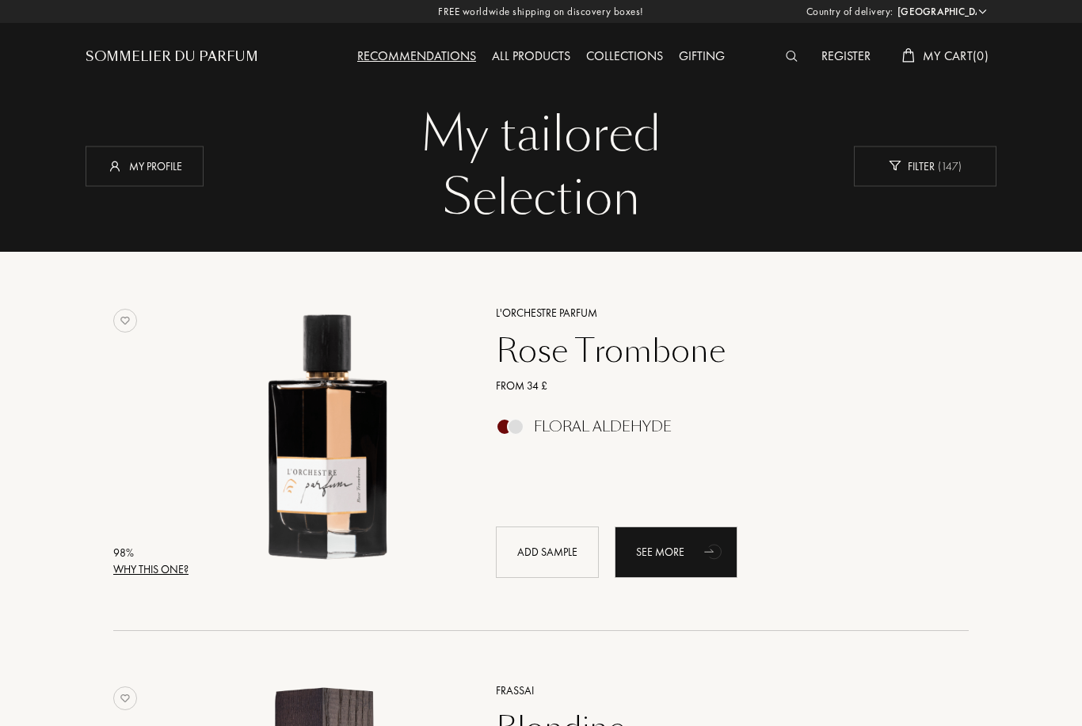
click at [538, 60] on div "All products" at bounding box center [531, 57] width 94 height 21
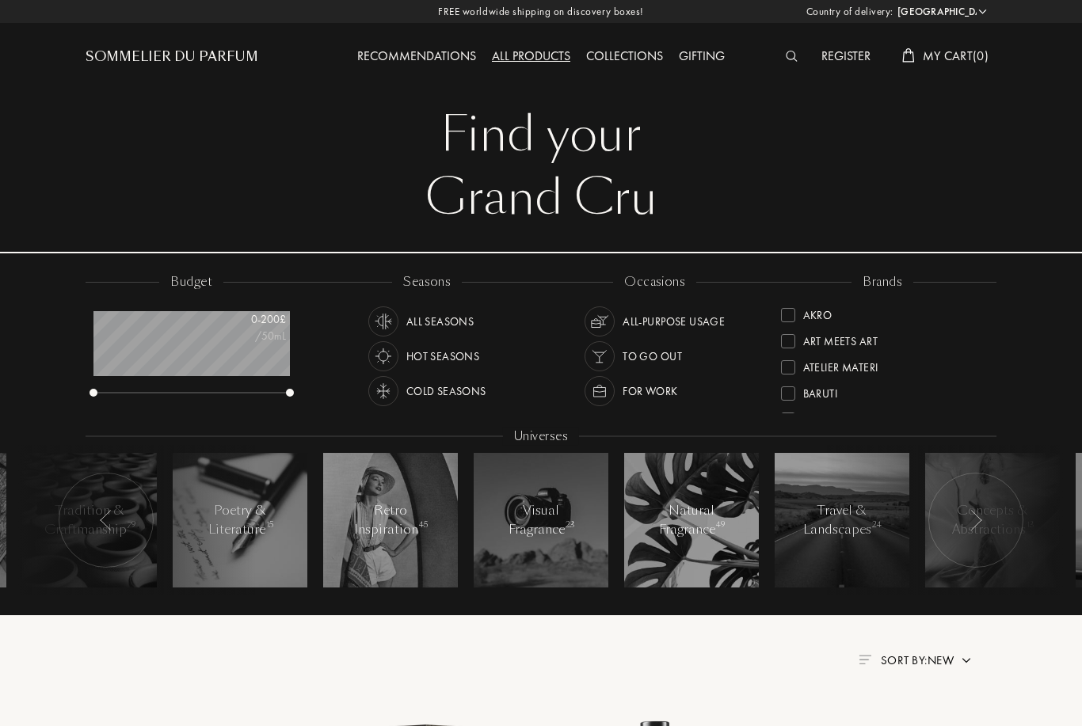
select select "CH"
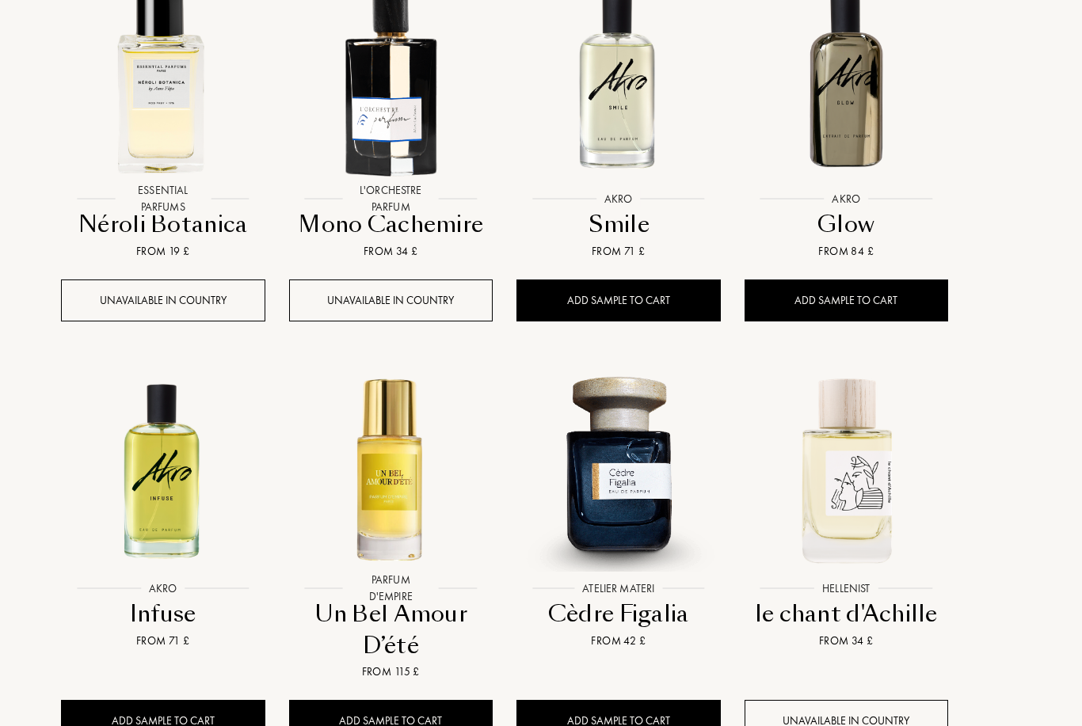
scroll to position [1189, 36]
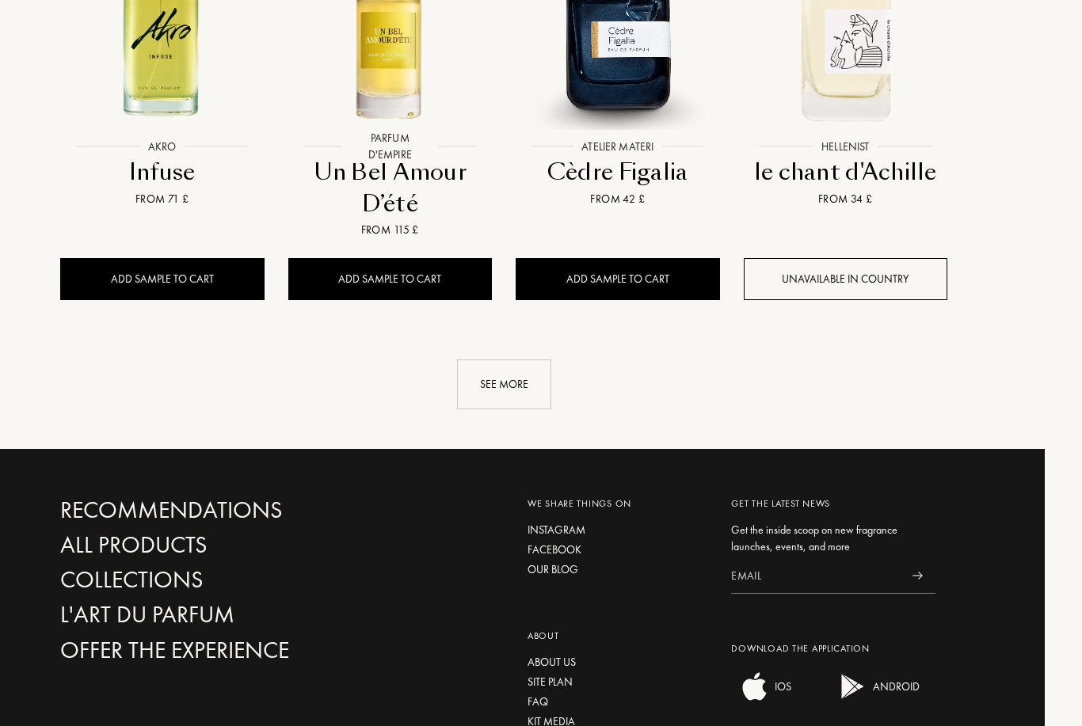
click at [507, 364] on div "See more" at bounding box center [505, 385] width 94 height 50
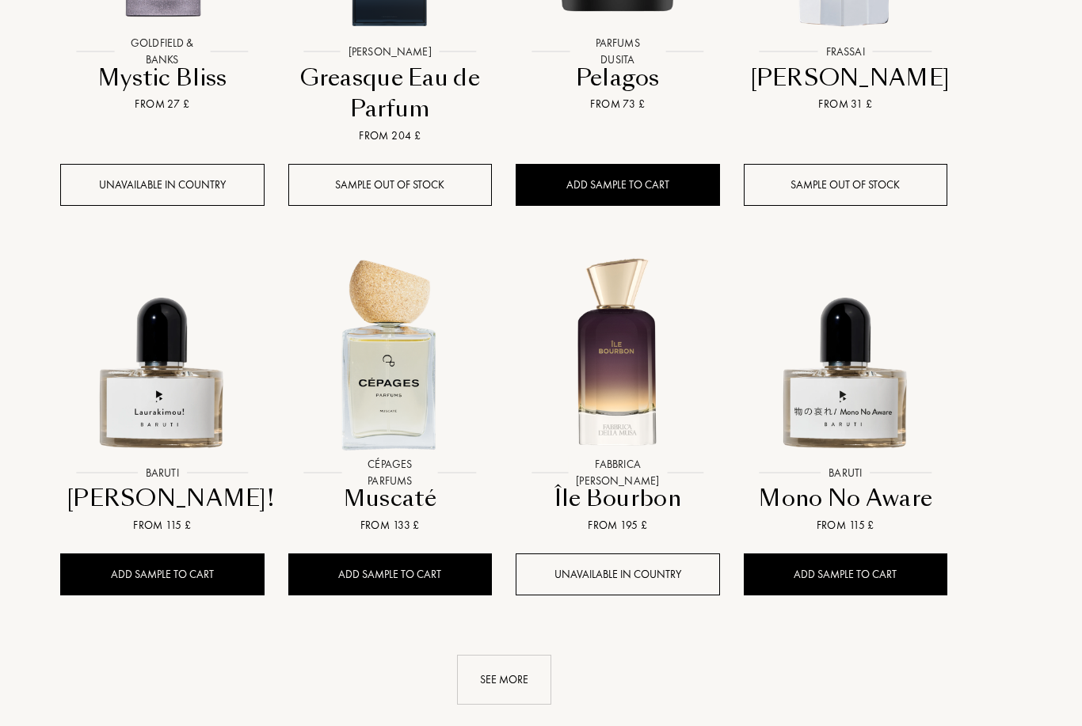
scroll to position [2571, 36]
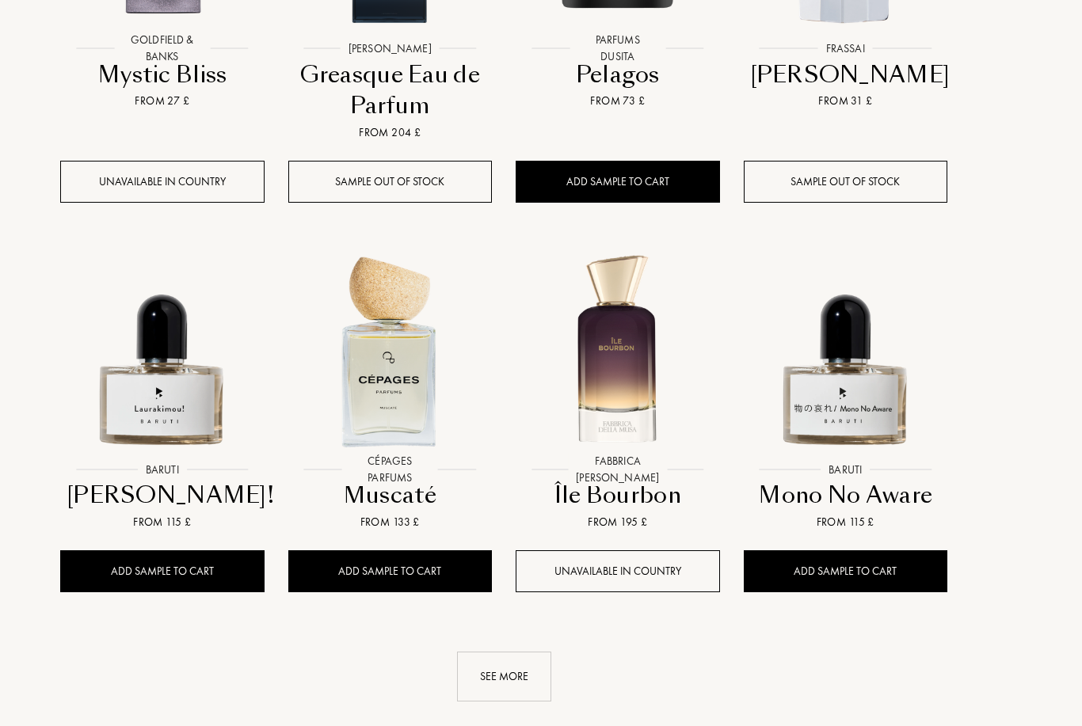
click at [526, 652] on div "See more" at bounding box center [505, 677] width 94 height 50
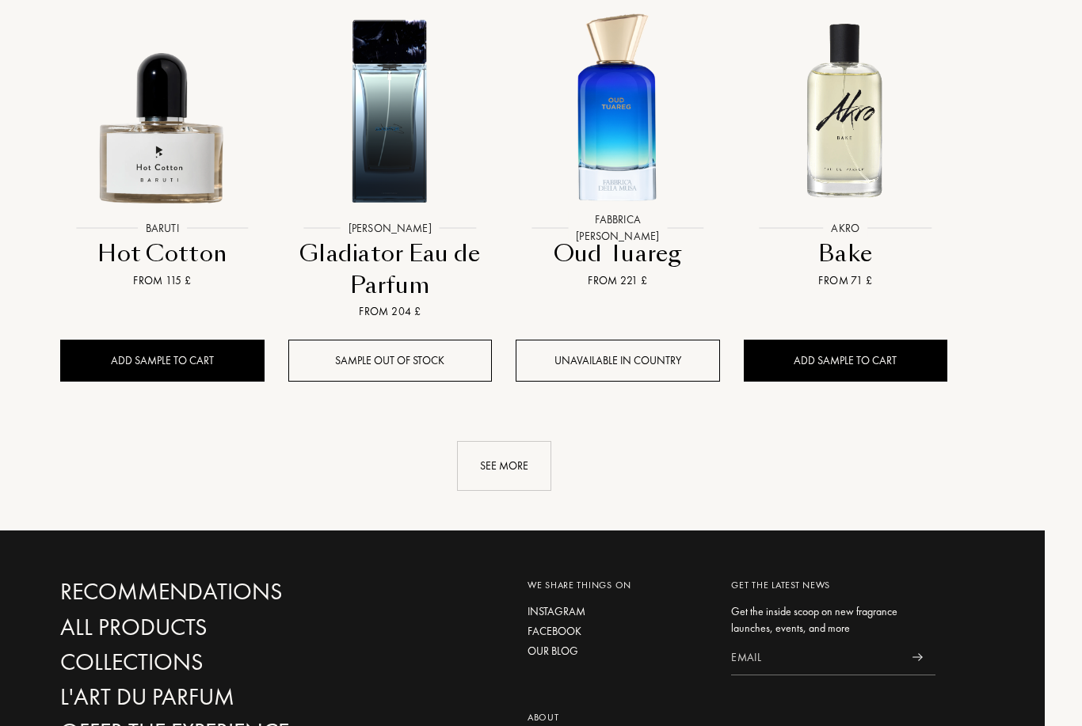
scroll to position [4043, 36]
click at [531, 441] on div "See more" at bounding box center [505, 466] width 94 height 50
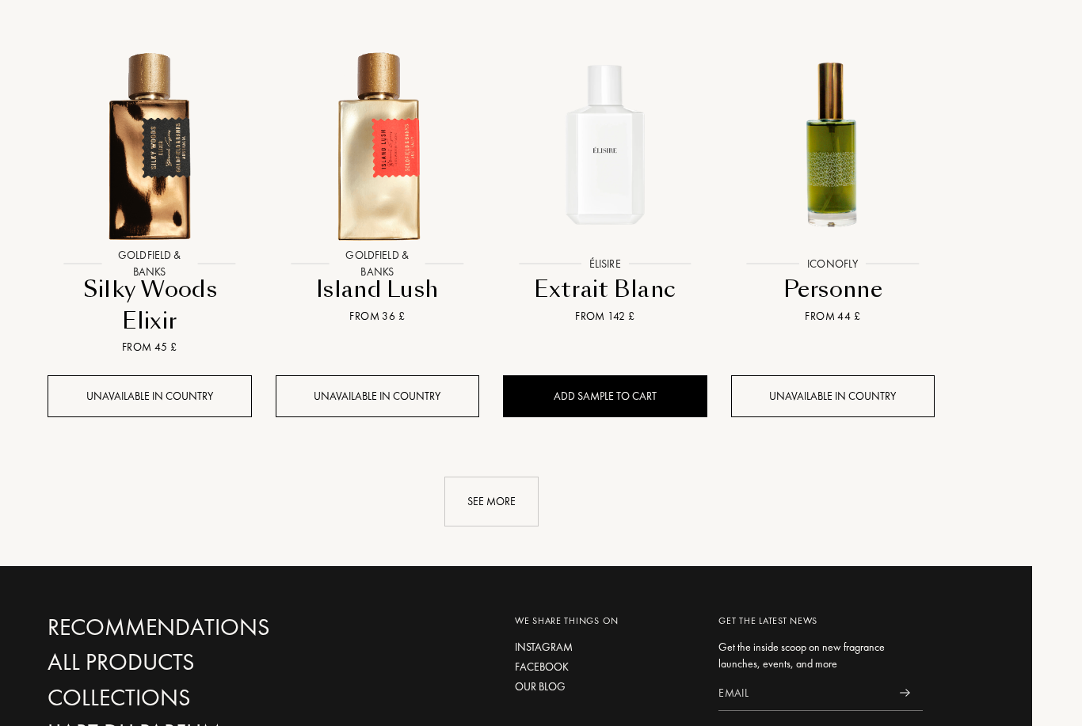
scroll to position [5168, 35]
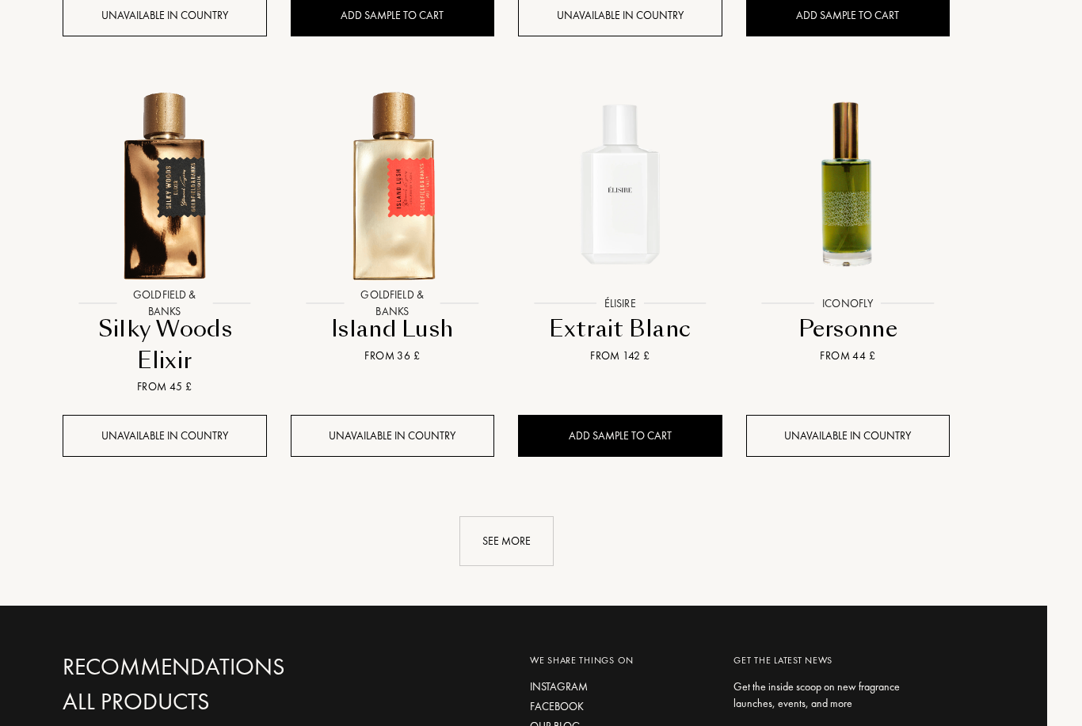
click at [542, 516] on div "See more" at bounding box center [506, 541] width 94 height 50
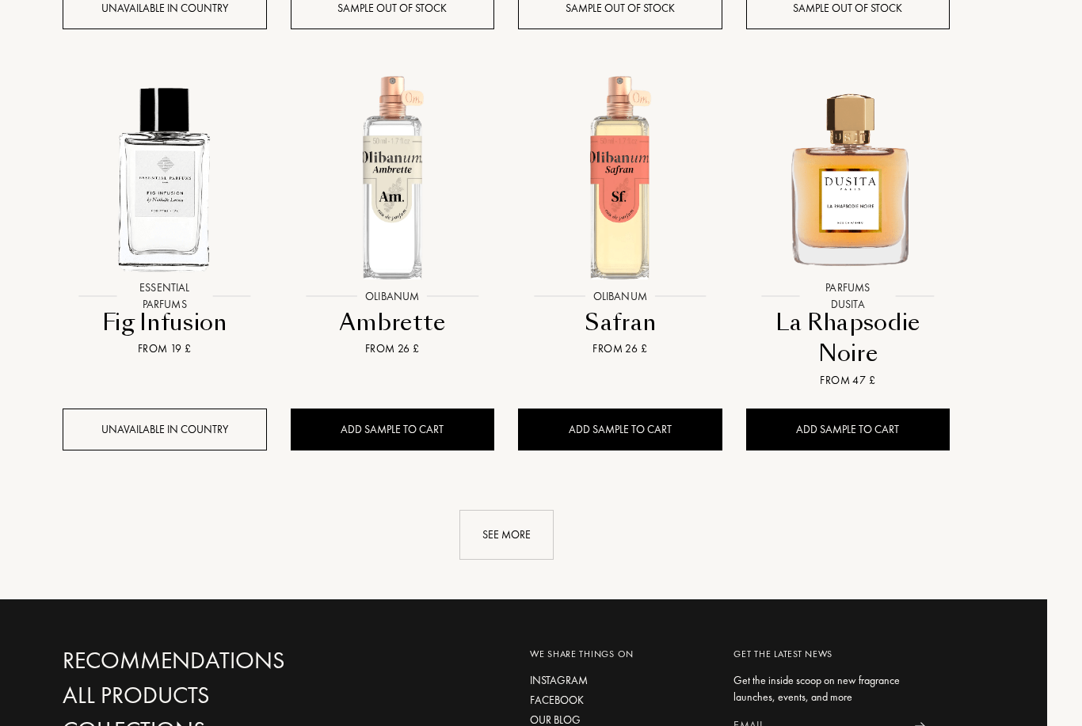
scroll to position [6402, 35]
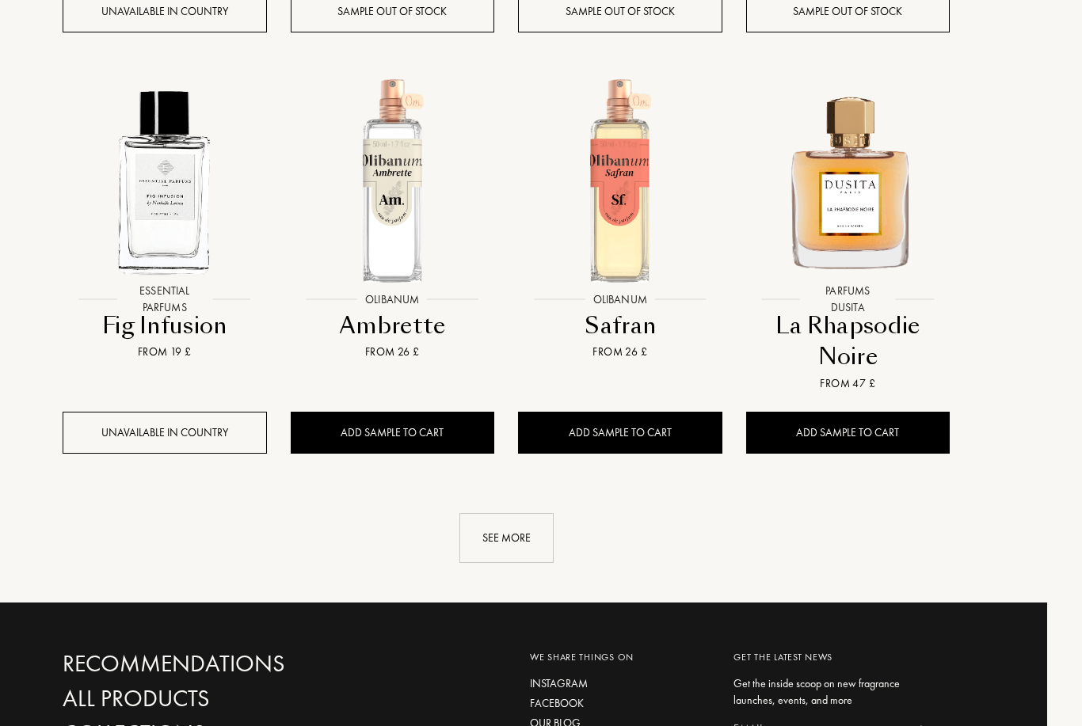
click at [510, 513] on div "See more" at bounding box center [506, 538] width 94 height 50
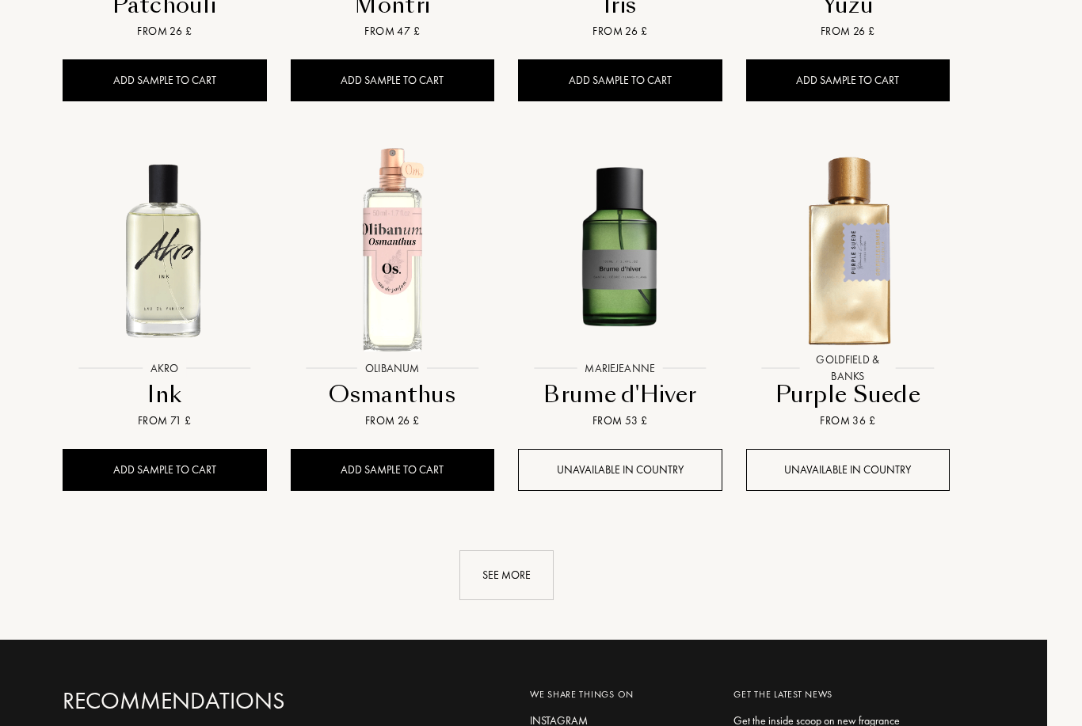
scroll to position [7537, 35]
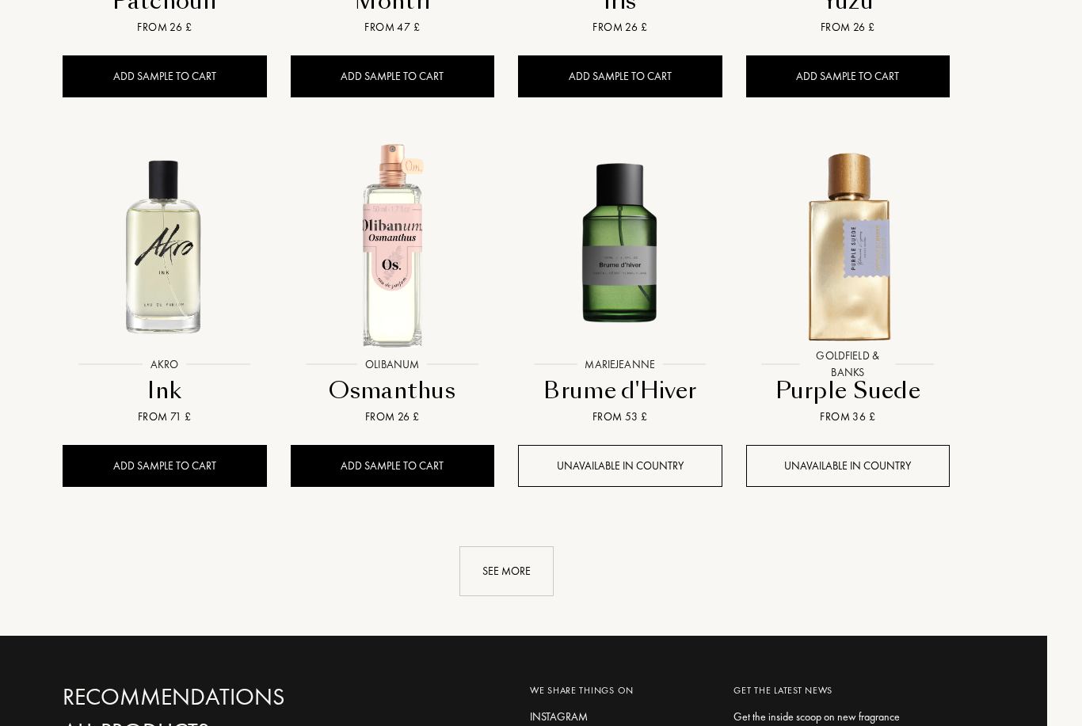
click at [528, 546] on div "See more" at bounding box center [506, 571] width 94 height 50
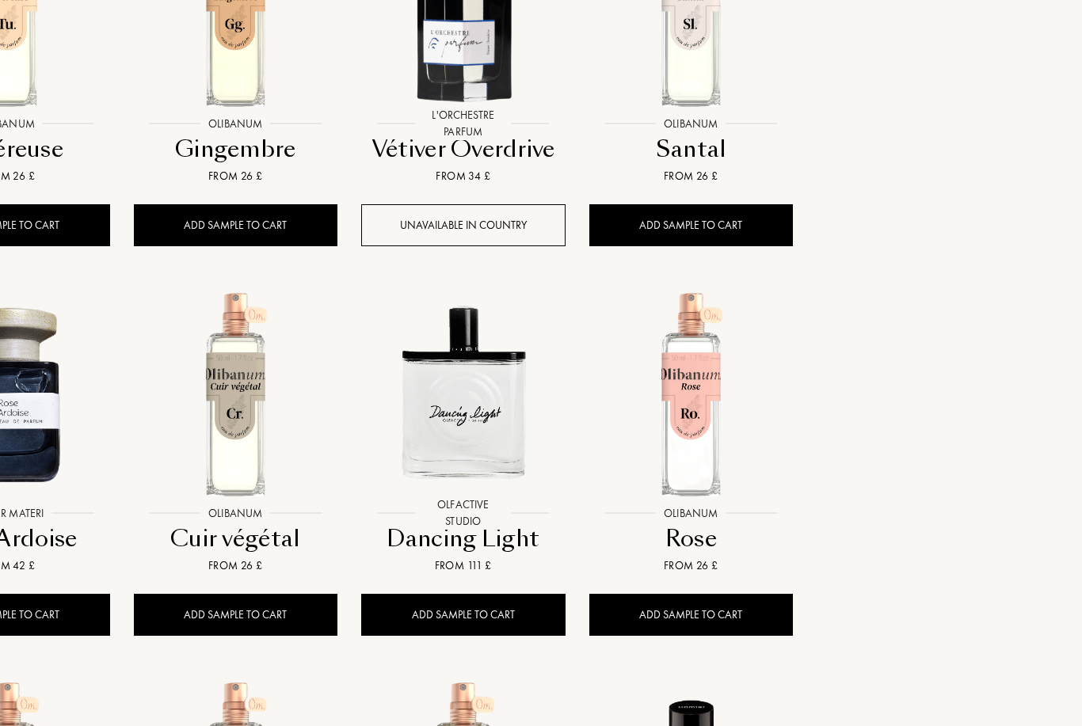
scroll to position [8227, 101]
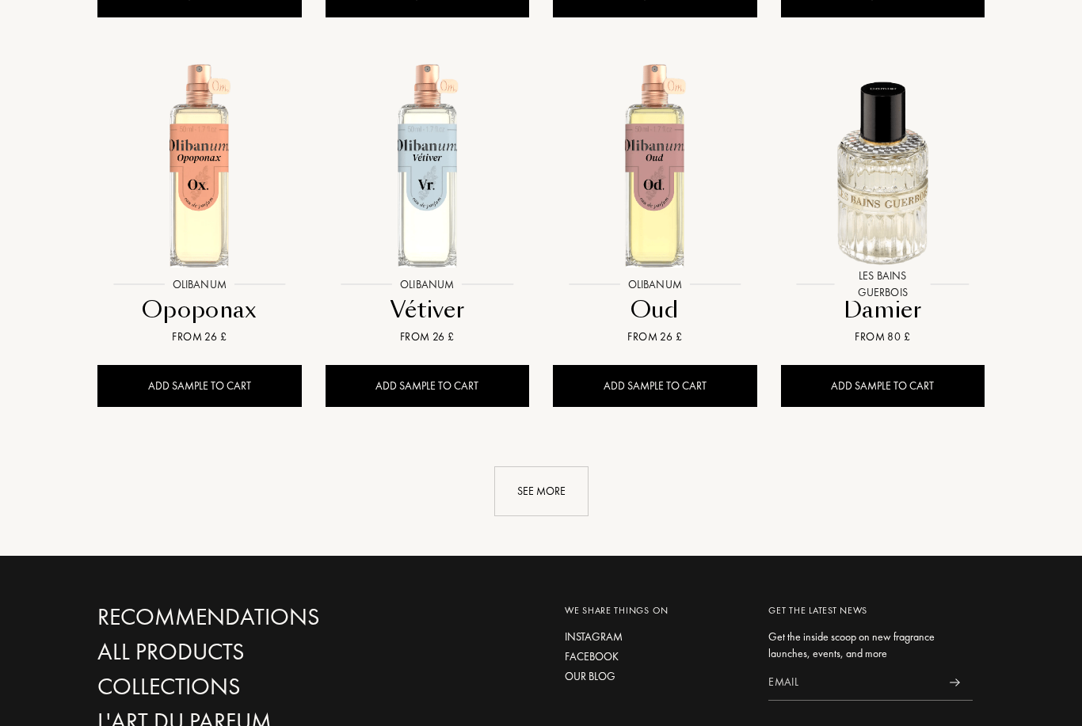
click at [583, 467] on div "See more" at bounding box center [541, 492] width 94 height 50
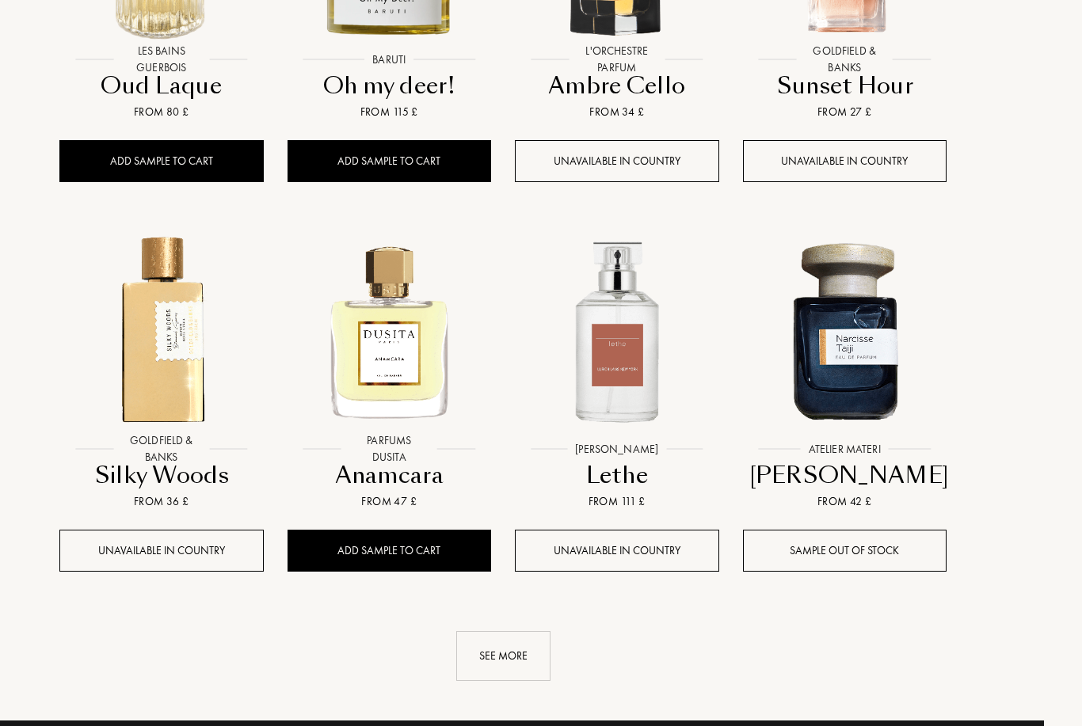
scroll to position [9791, 38]
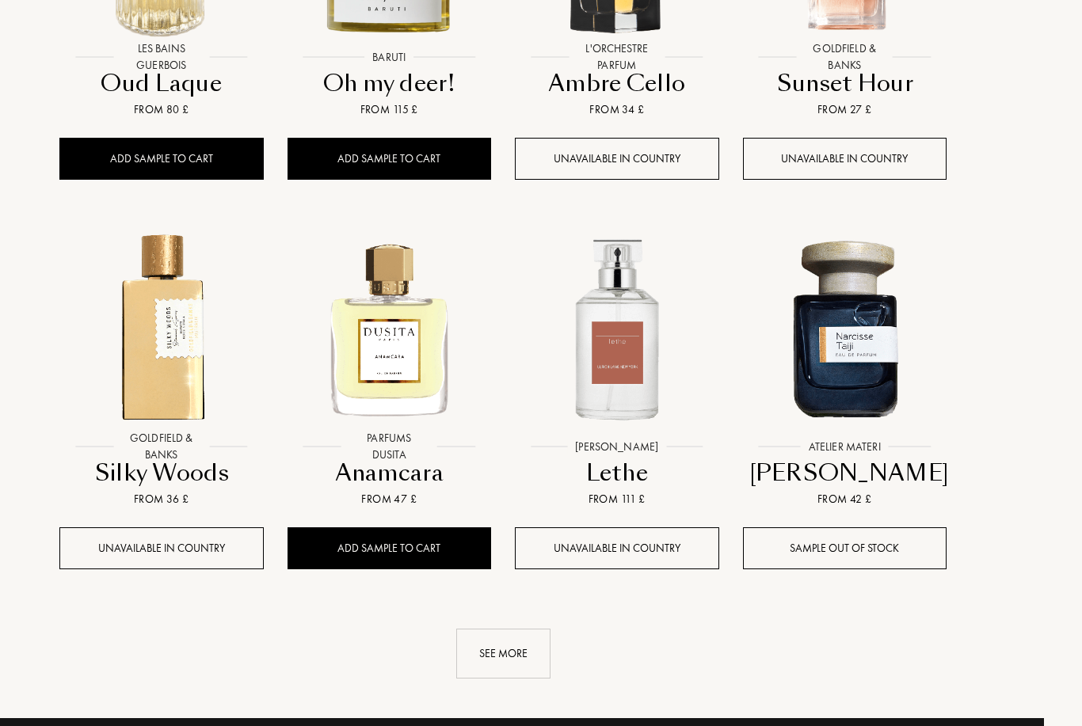
click at [531, 629] on div "See more" at bounding box center [503, 654] width 94 height 50
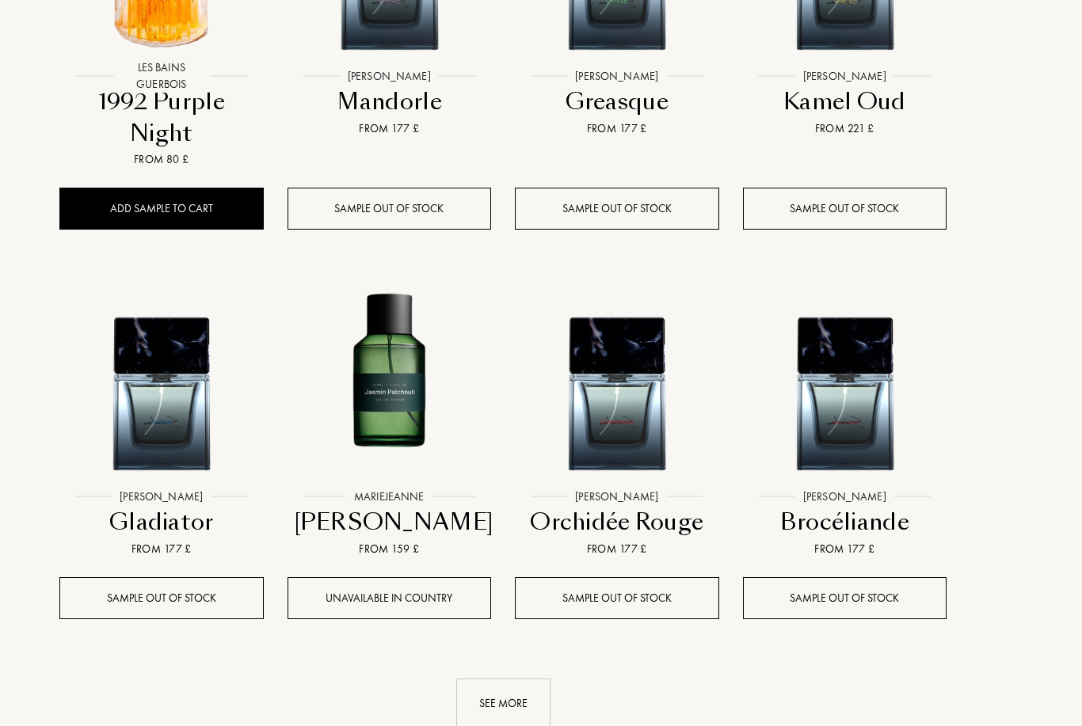
click at [518, 679] on div "See more" at bounding box center [503, 704] width 94 height 50
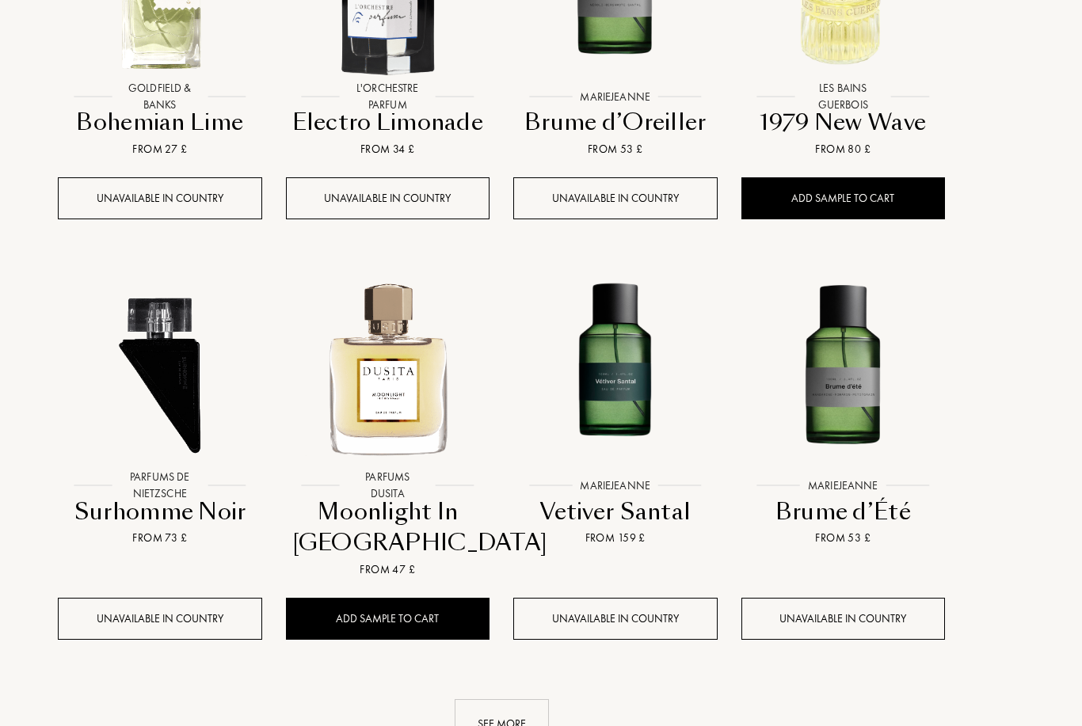
scroll to position [12120, 39]
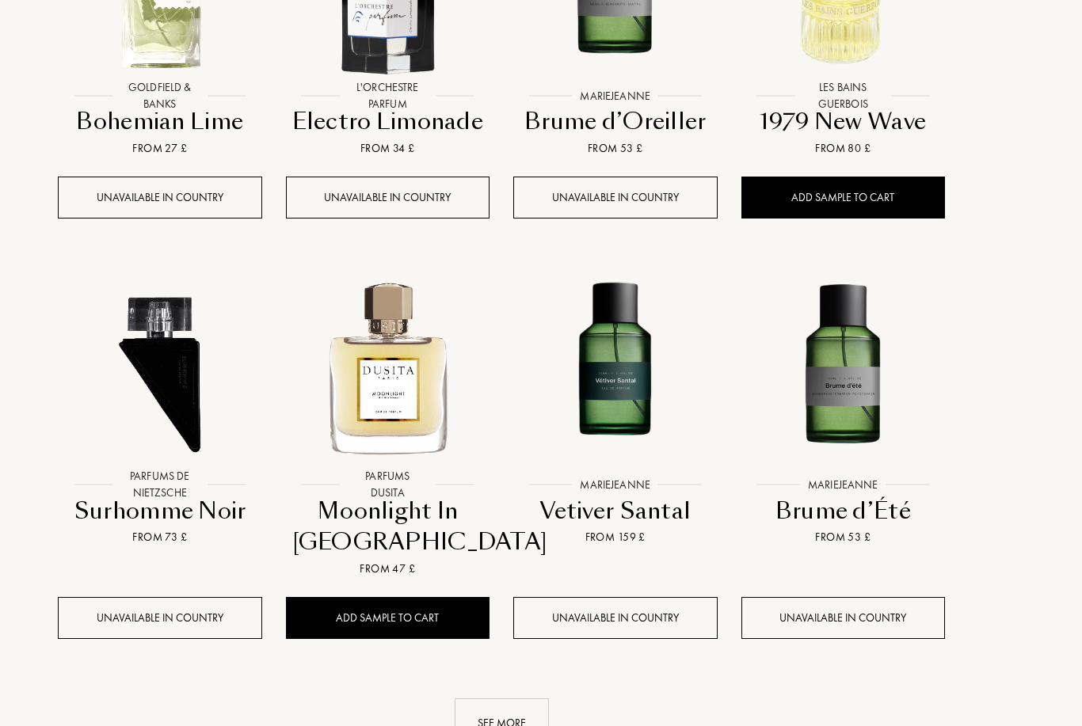
click at [503, 699] on div "See more" at bounding box center [502, 724] width 94 height 50
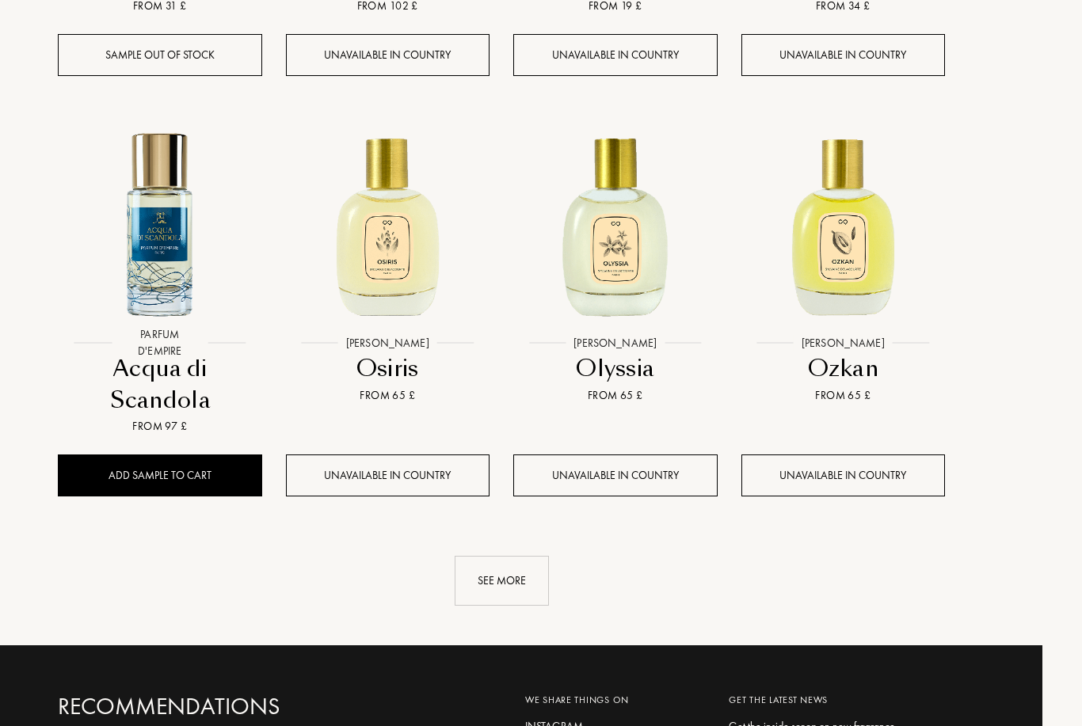
scroll to position [13494, 39]
click at [519, 556] on div "See more" at bounding box center [502, 581] width 94 height 50
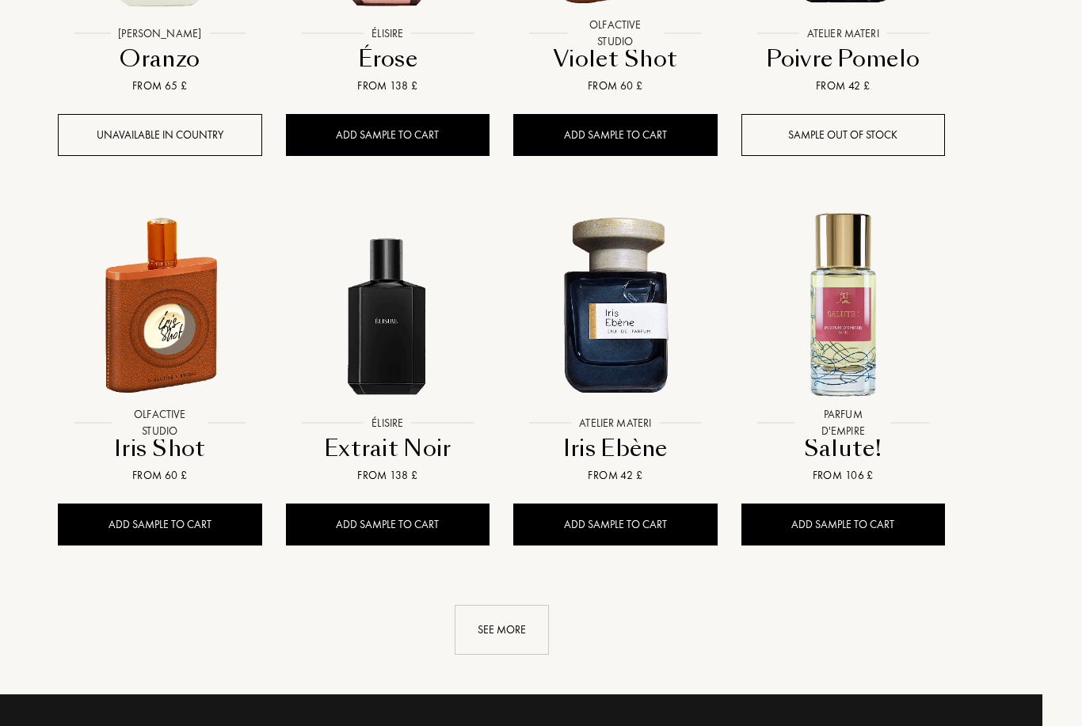
scroll to position [14614, 39]
click at [527, 605] on div "See more" at bounding box center [502, 630] width 94 height 50
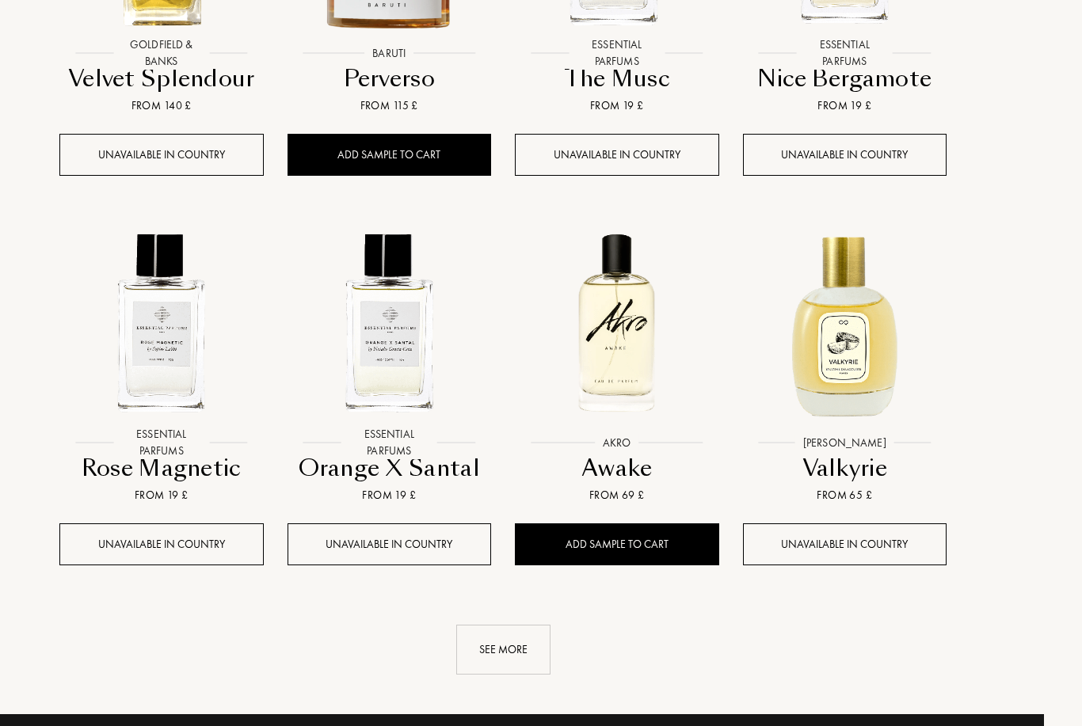
scroll to position [15795, 39]
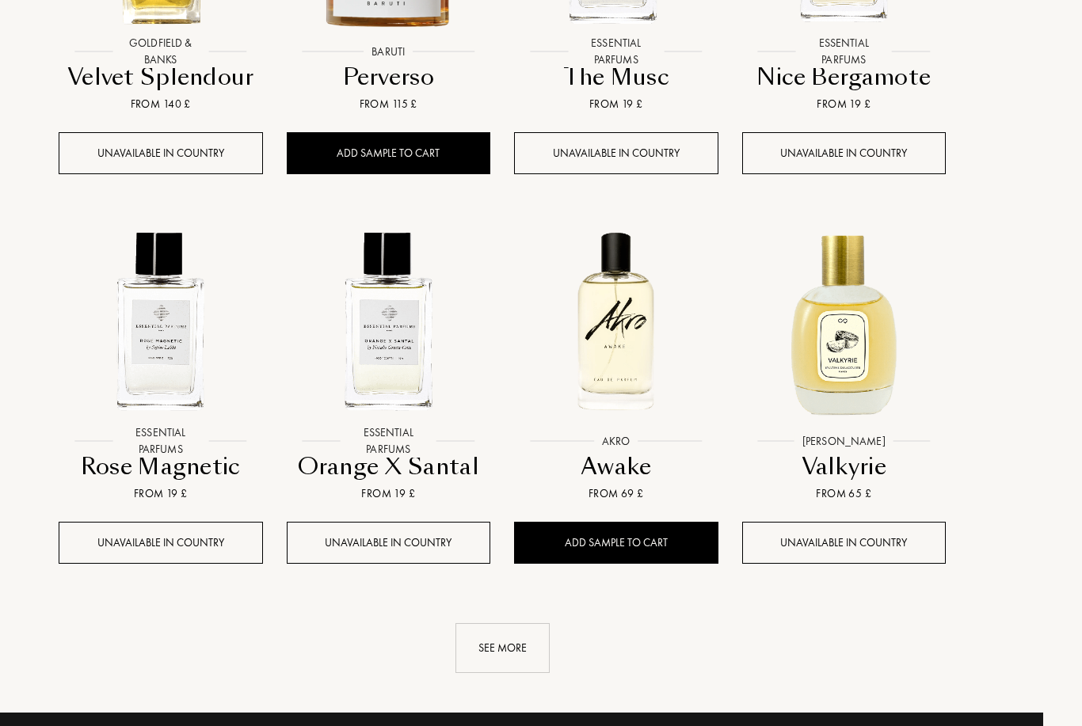
click at [519, 623] on div "See more" at bounding box center [502, 648] width 94 height 50
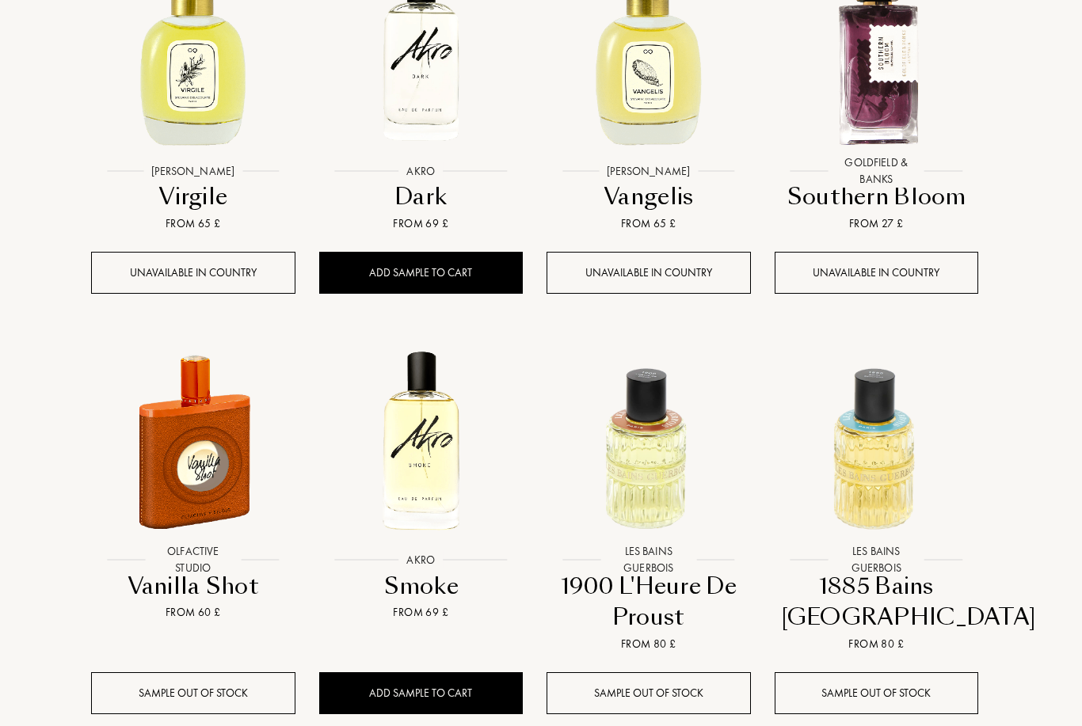
scroll to position [16876, 6]
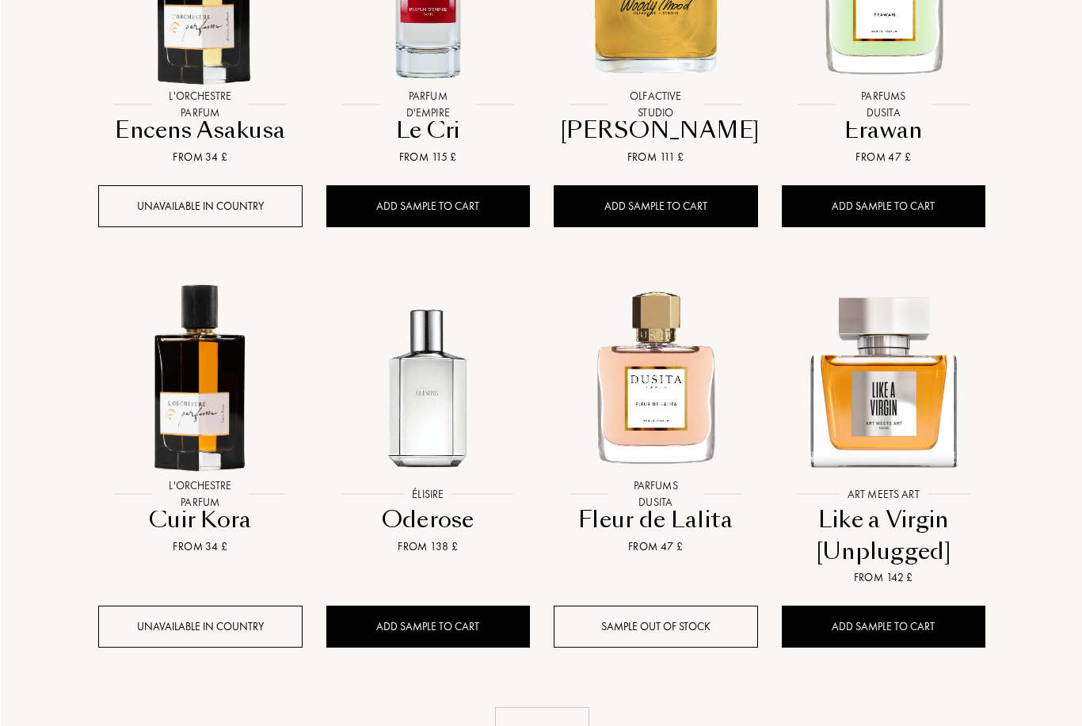
scroll to position [19372, 0]
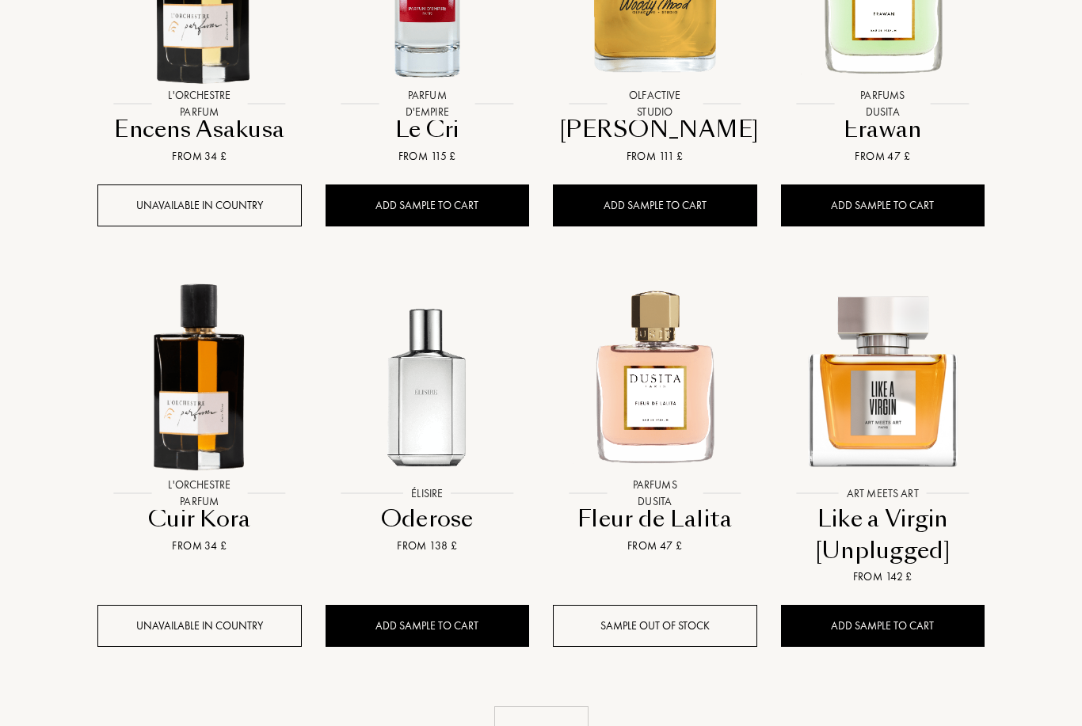
click at [560, 707] on div "See more" at bounding box center [541, 732] width 94 height 50
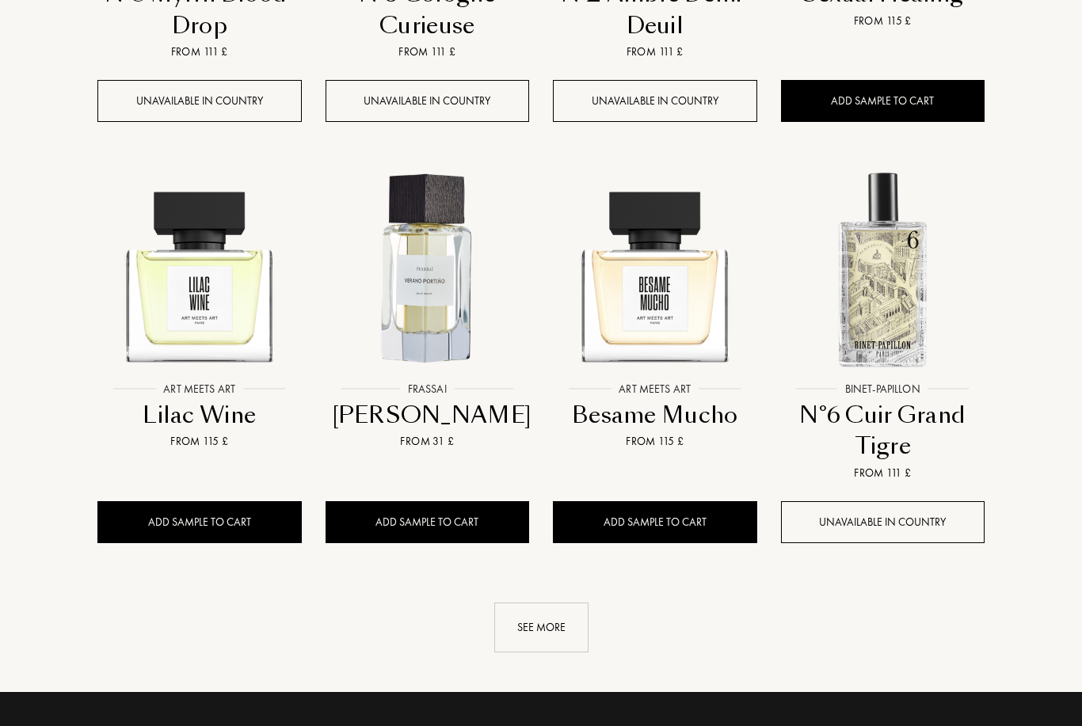
click at [559, 603] on div "See more" at bounding box center [541, 628] width 94 height 50
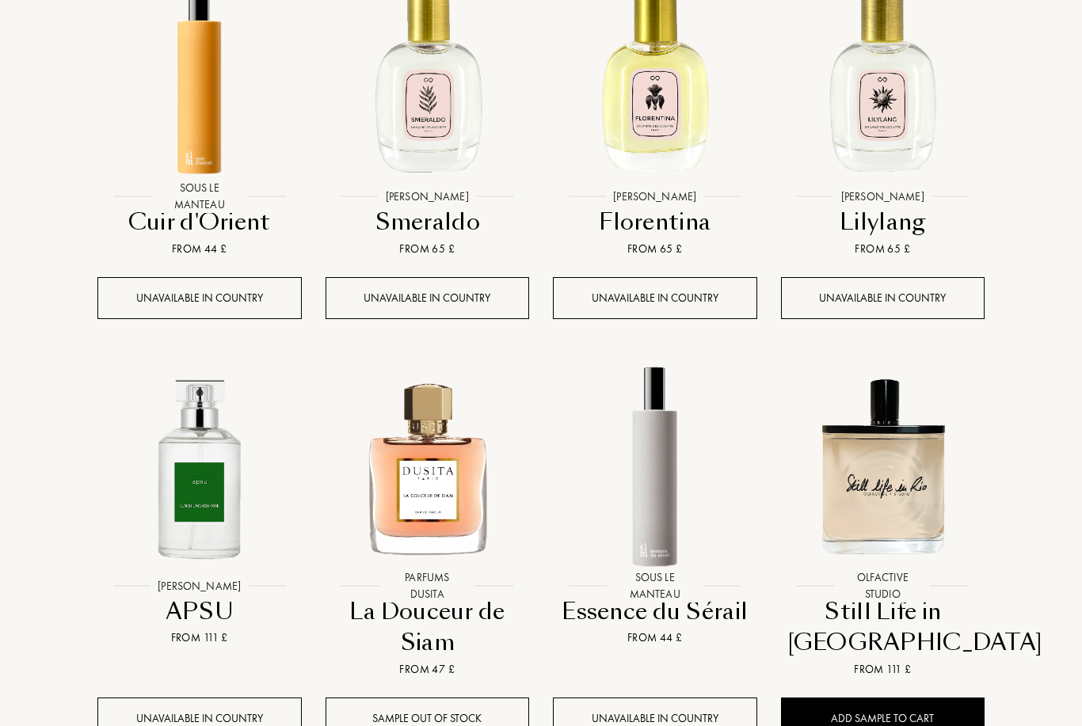
scroll to position [21742, 0]
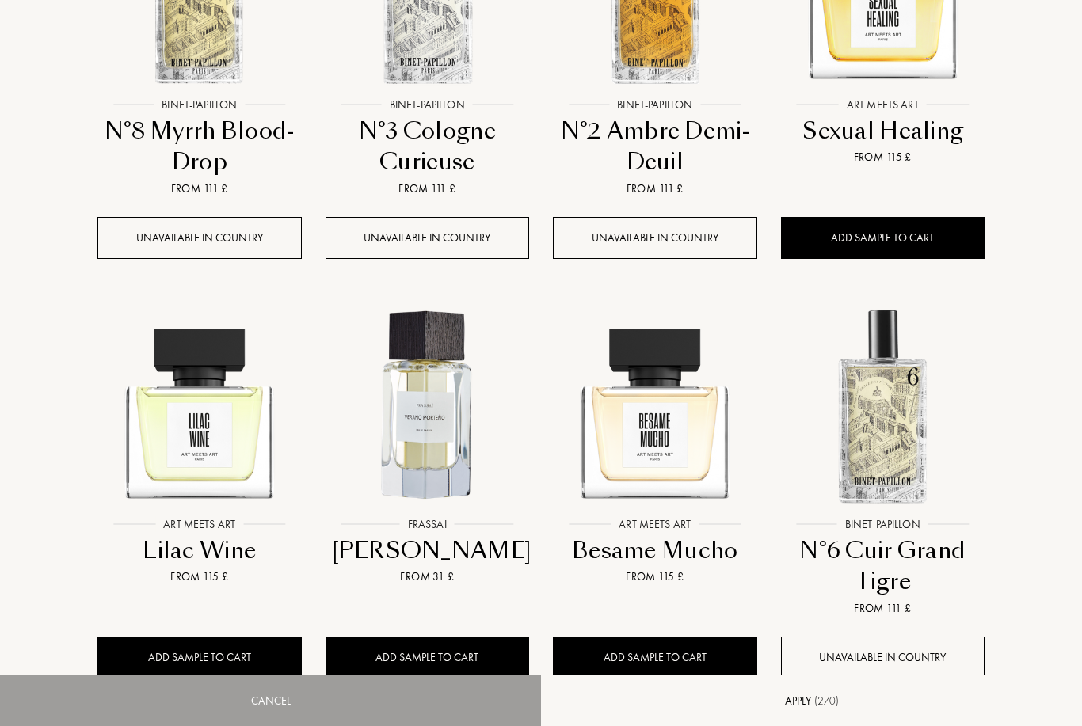
select select "CH"
